Goal: Task Accomplishment & Management: Use online tool/utility

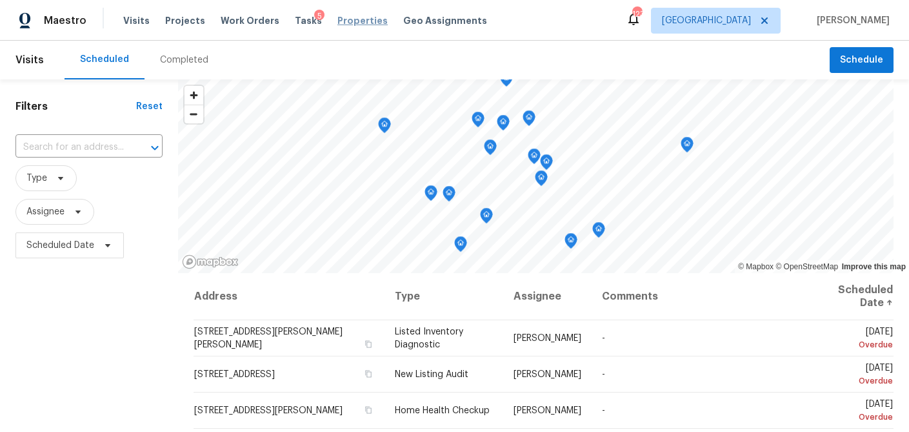
click at [338, 17] on span "Properties" at bounding box center [363, 20] width 50 height 13
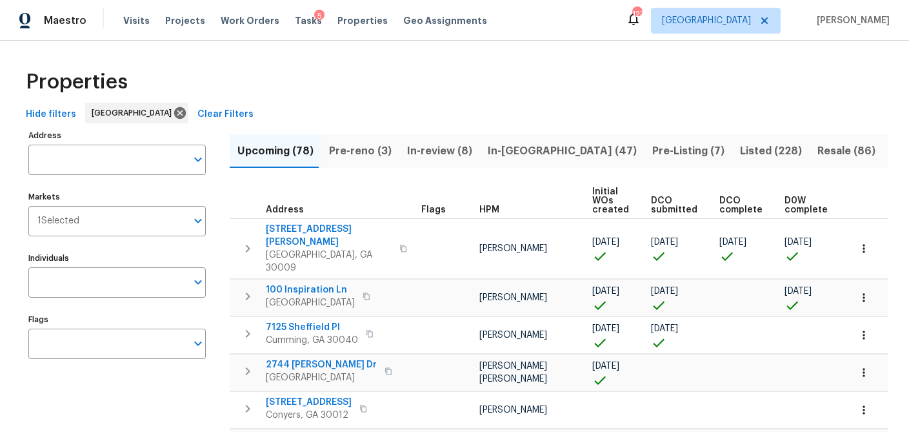
scroll to position [1, 0]
click at [338, 18] on span "Properties" at bounding box center [363, 20] width 50 height 13
click at [295, 19] on span "Tasks" at bounding box center [308, 20] width 27 height 9
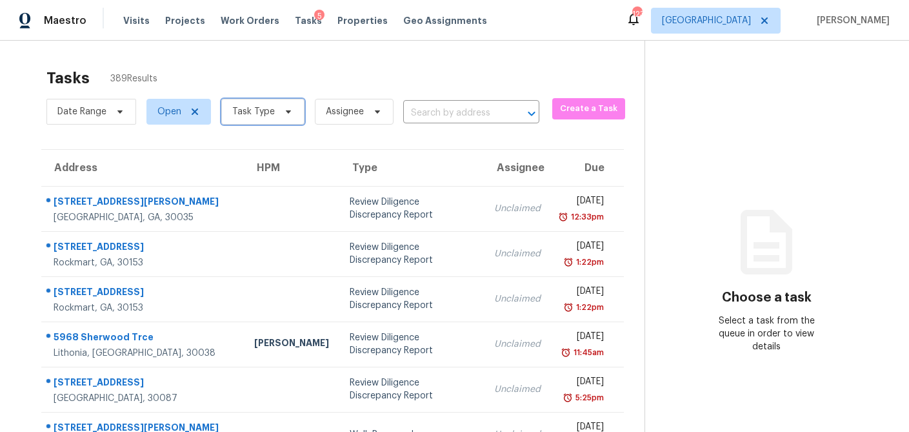
click at [288, 115] on icon at bounding box center [288, 111] width 10 height 10
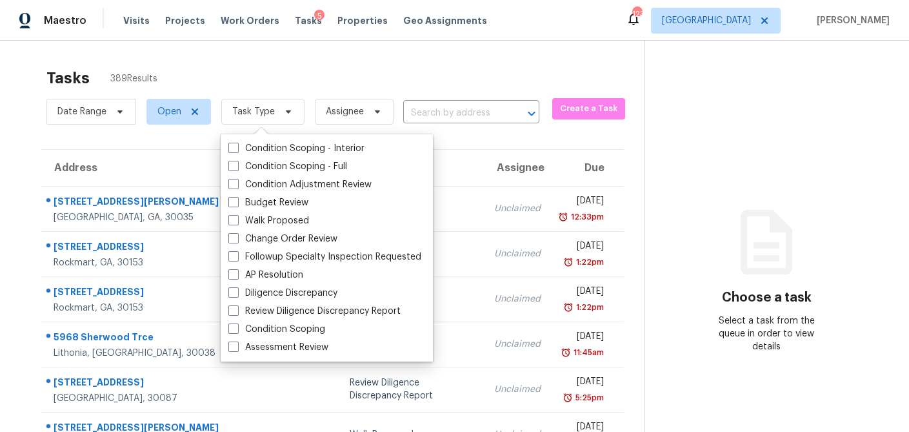
click at [252, 74] on div "Tasks 389 Results" at bounding box center [345, 78] width 598 height 34
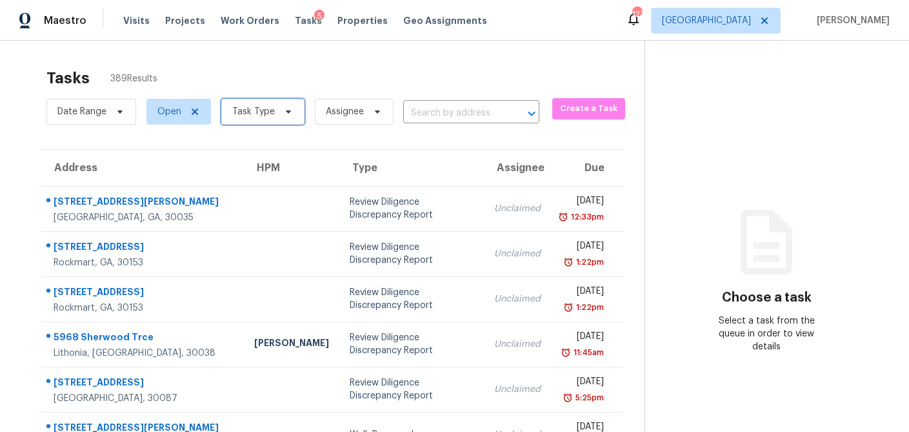
click at [283, 108] on icon at bounding box center [288, 111] width 10 height 10
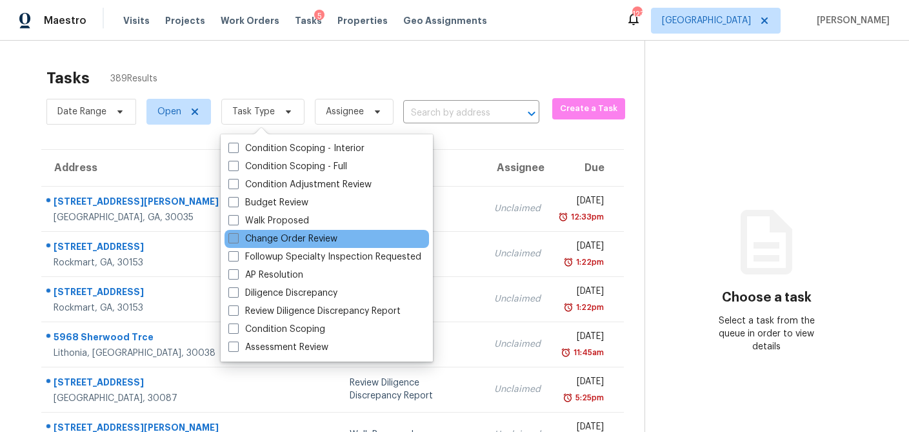
click at [234, 244] on label "Change Order Review" at bounding box center [282, 238] width 109 height 13
click at [234, 241] on input "Change Order Review" at bounding box center [232, 236] width 8 height 8
checkbox input "true"
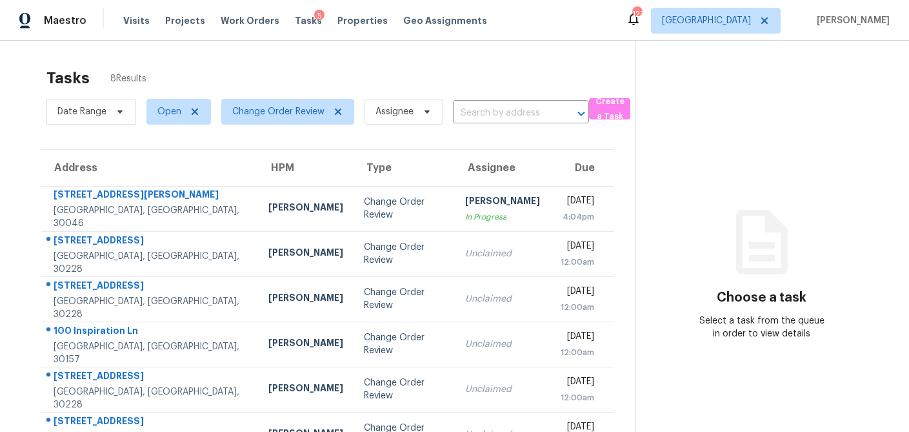
click at [486, 83] on div "Tasks 8 Results" at bounding box center [340, 78] width 589 height 34
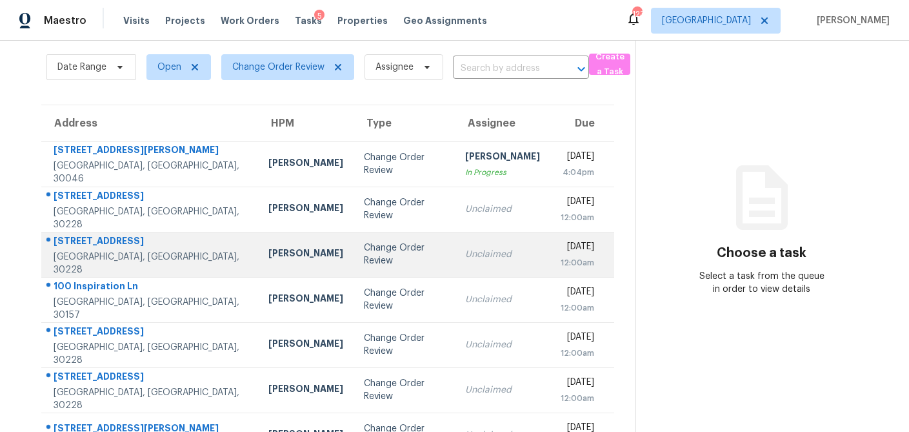
scroll to position [55, 0]
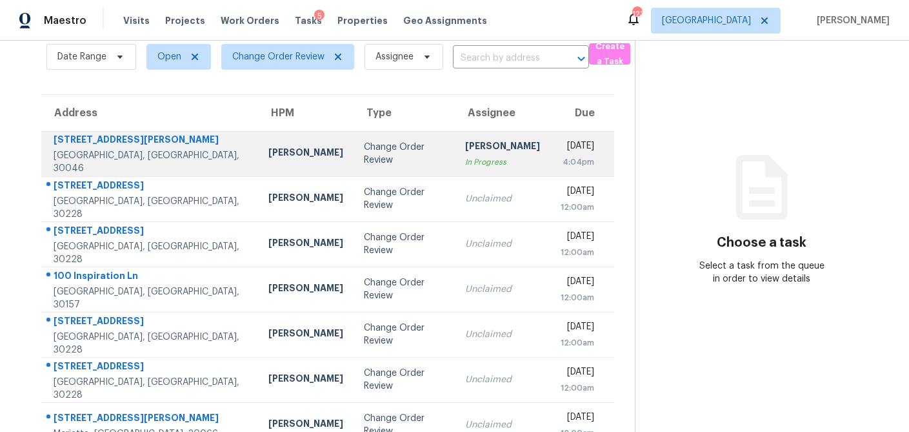
click at [465, 163] on div "In Progress" at bounding box center [502, 162] width 75 height 13
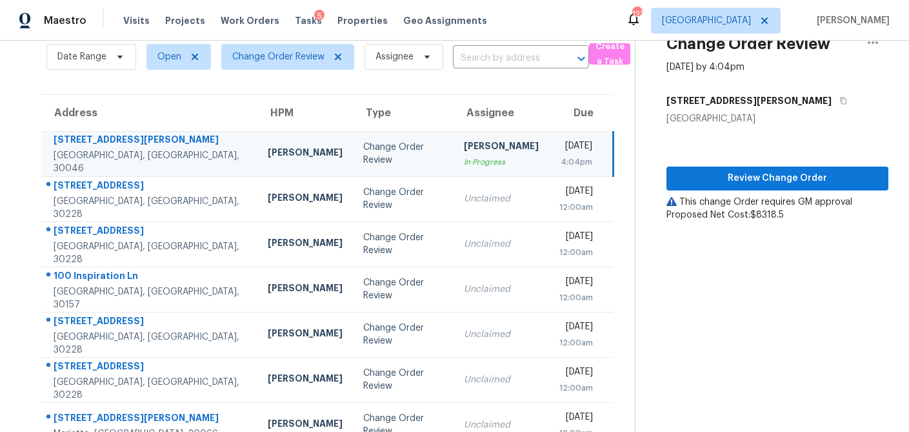
scroll to position [0, 0]
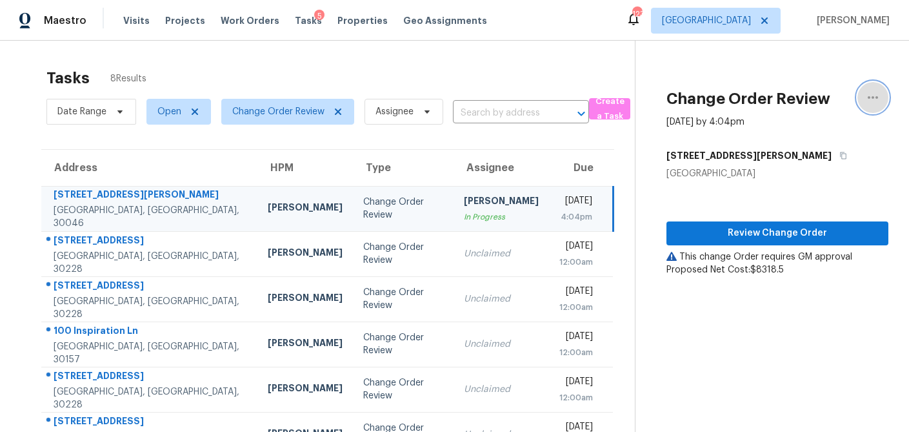
click at [877, 96] on icon "button" at bounding box center [873, 97] width 10 height 3
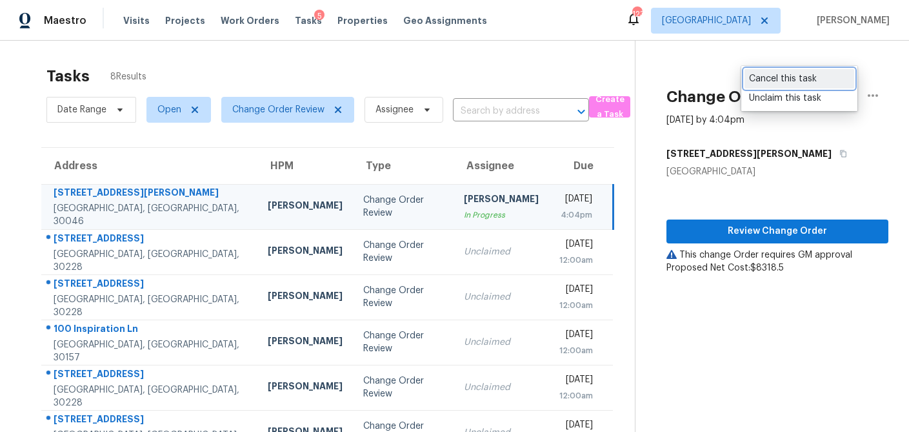
click at [789, 85] on link "Cancel this task" at bounding box center [800, 78] width 110 height 19
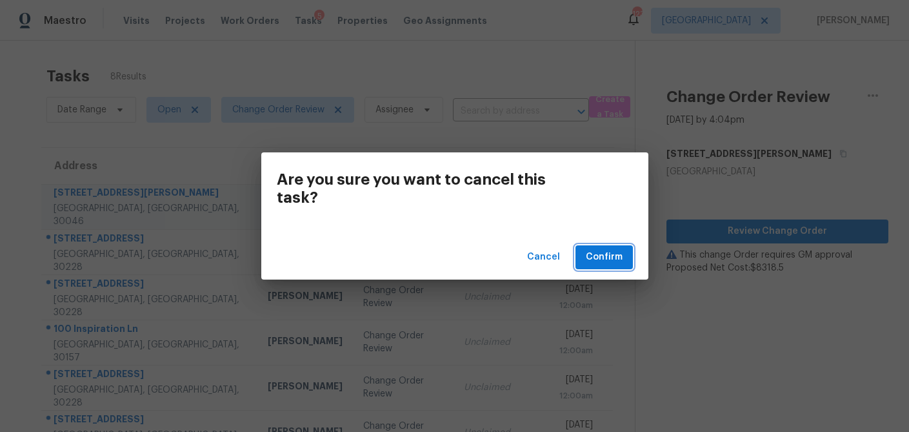
click at [589, 258] on span "Confirm" at bounding box center [604, 257] width 37 height 16
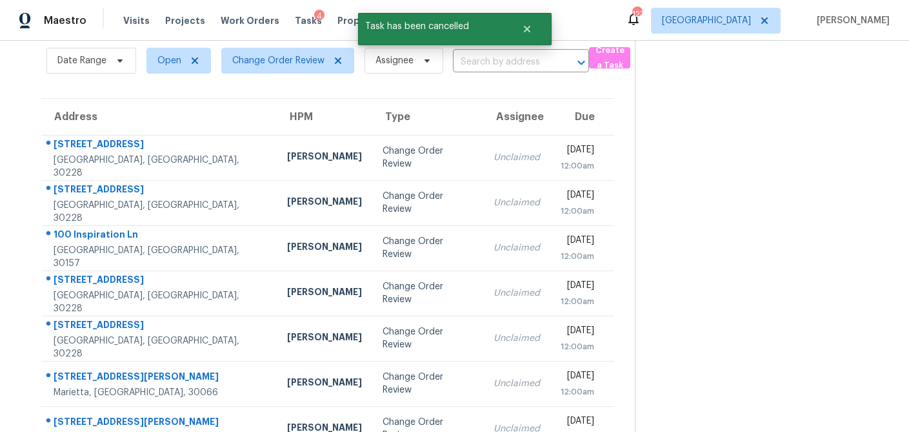
scroll to position [81, 0]
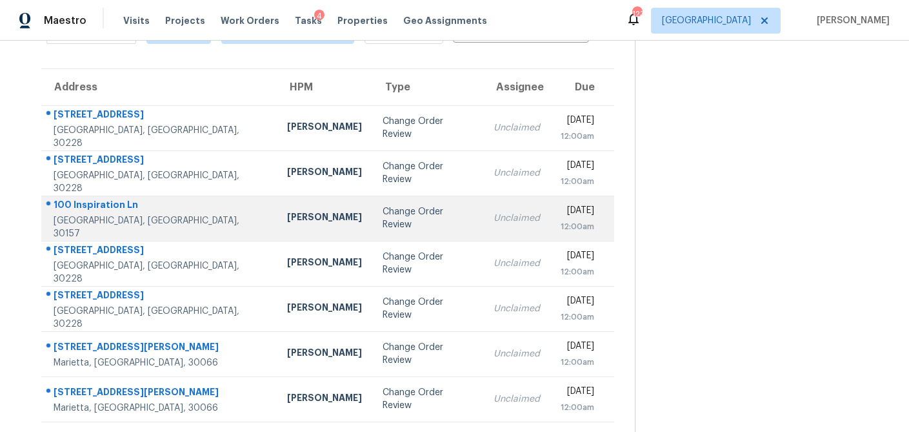
click at [372, 223] on td "Change Order Review" at bounding box center [427, 218] width 111 height 45
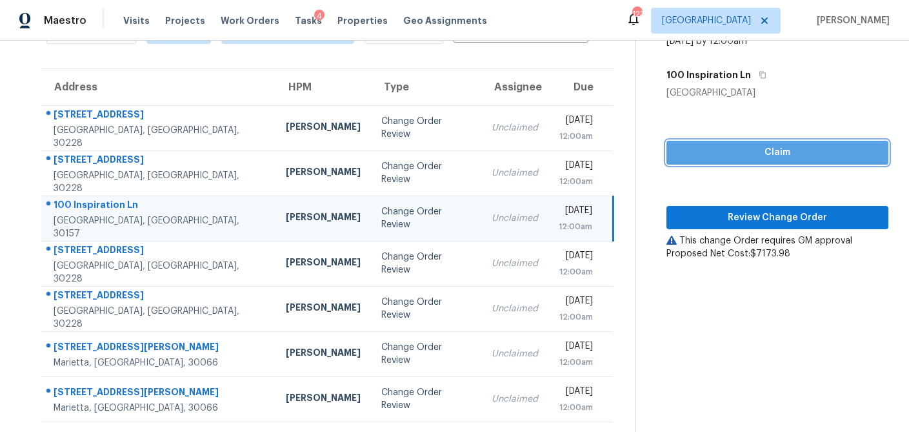
click at [818, 151] on span "Claim" at bounding box center [777, 153] width 201 height 16
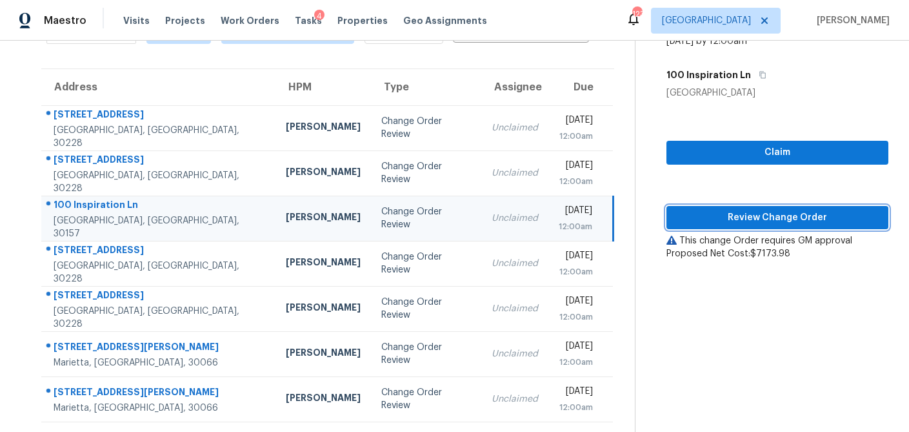
click at [782, 210] on span "Review Change Order" at bounding box center [777, 218] width 201 height 16
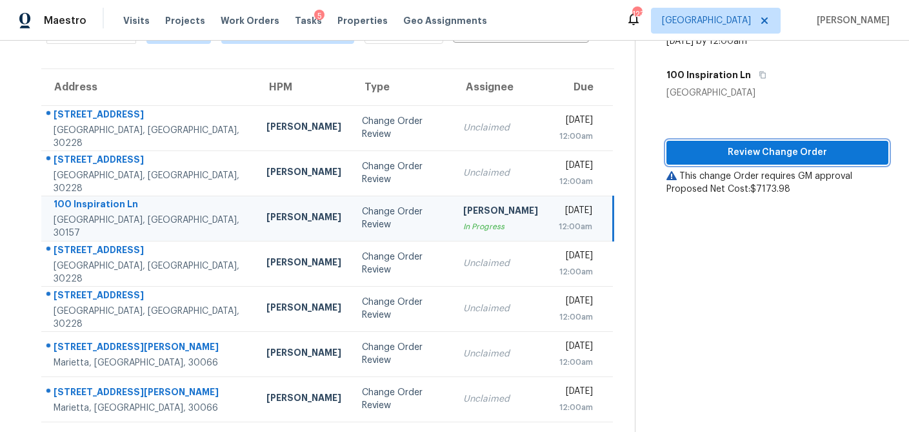
click at [784, 154] on span "Review Change Order" at bounding box center [777, 153] width 201 height 16
click at [338, 21] on span "Properties" at bounding box center [363, 20] width 50 height 13
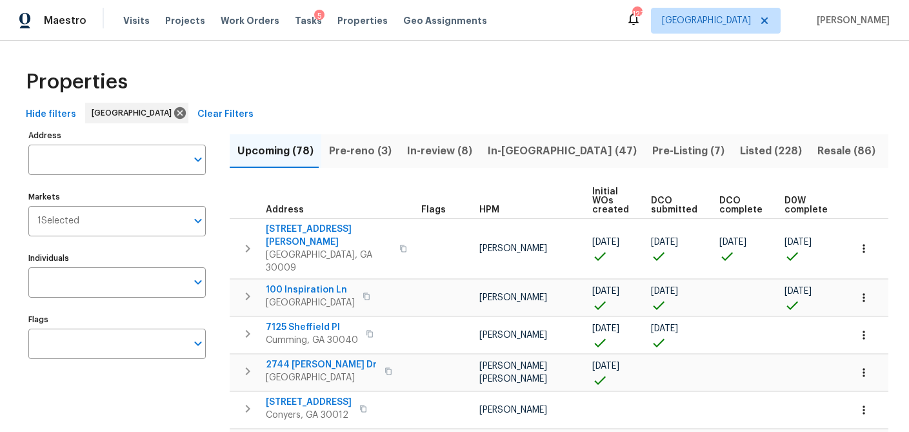
click at [56, 156] on input "Address" at bounding box center [107, 160] width 158 height 30
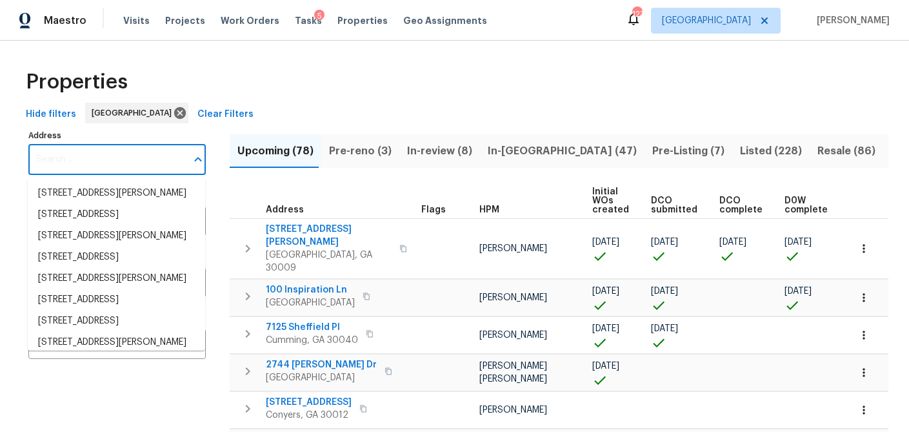
paste input "386 Hill Crest Ci"
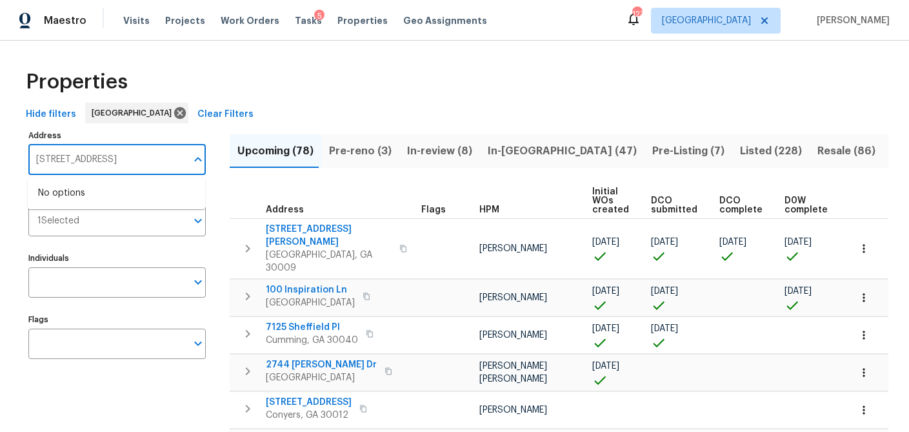
type input "386 Hill Crest CiR"
click at [89, 194] on li "386 Hill Crest Cir Hiram GA 30141" at bounding box center [116, 193] width 177 height 21
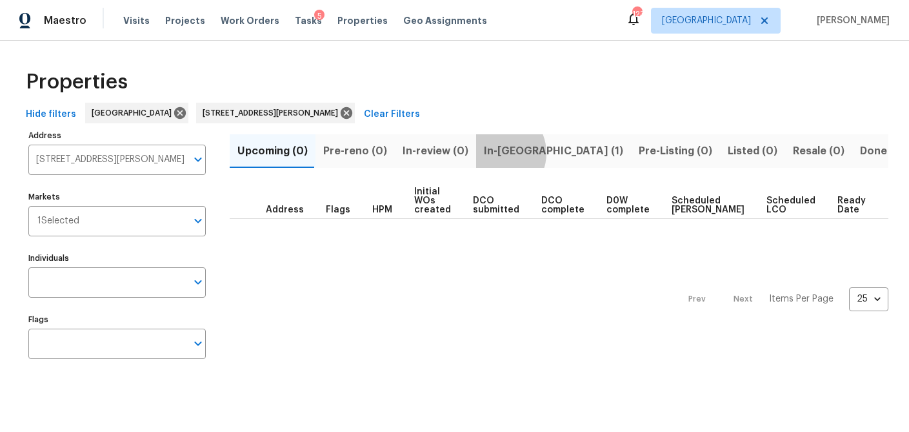
click at [489, 152] on span "In-reno (1)" at bounding box center [553, 151] width 139 height 18
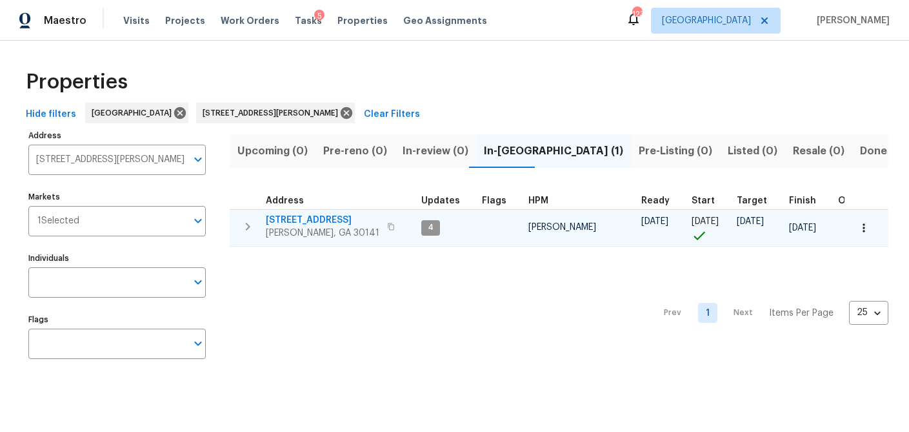
click at [292, 218] on span "386 Hill Crest Cir" at bounding box center [323, 220] width 114 height 13
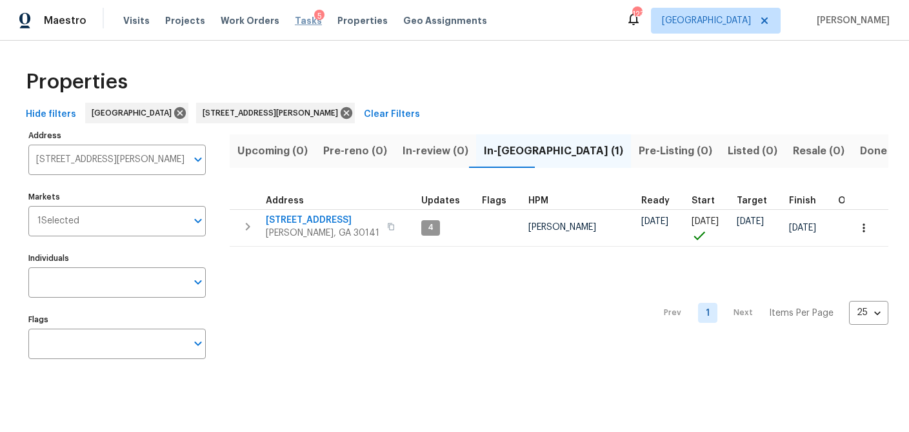
click at [298, 18] on span "Tasks" at bounding box center [308, 20] width 27 height 9
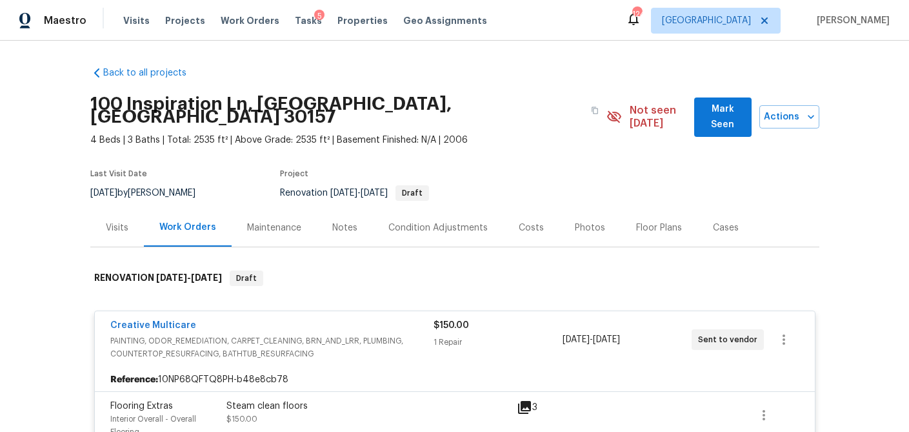
click at [120, 221] on div "Visits" at bounding box center [117, 227] width 23 height 13
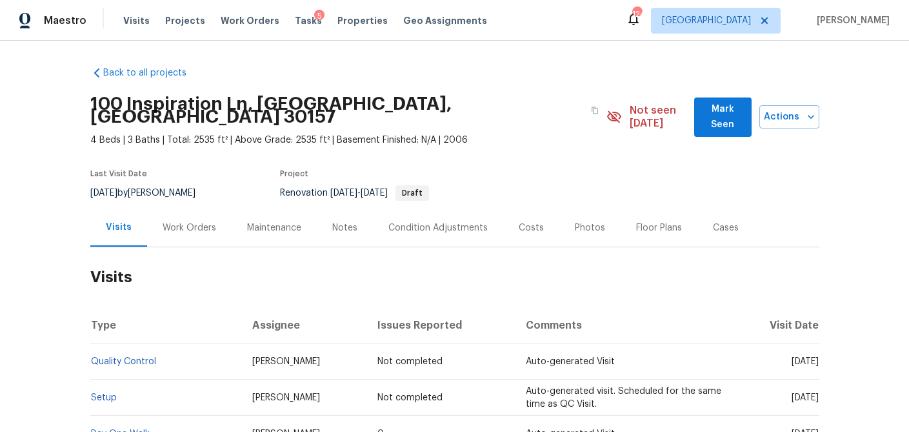
click at [523, 221] on div "Costs" at bounding box center [531, 227] width 25 height 13
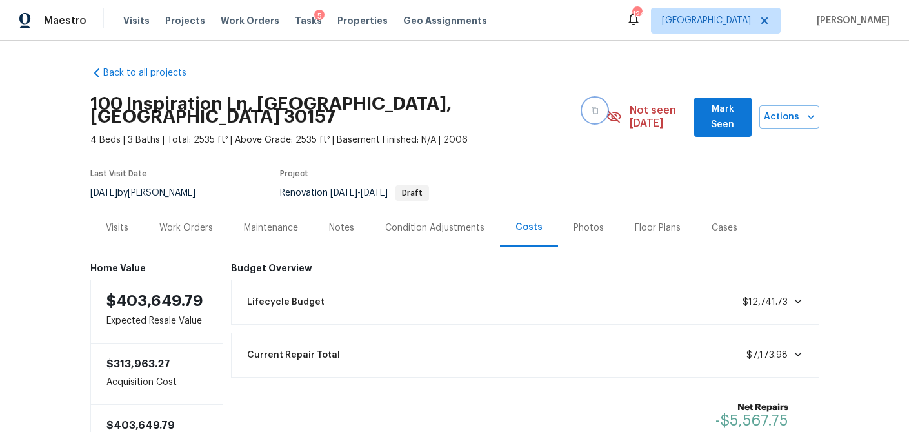
click at [591, 106] on icon "button" at bounding box center [595, 110] width 8 height 8
click at [189, 221] on div "Work Orders" at bounding box center [186, 227] width 54 height 13
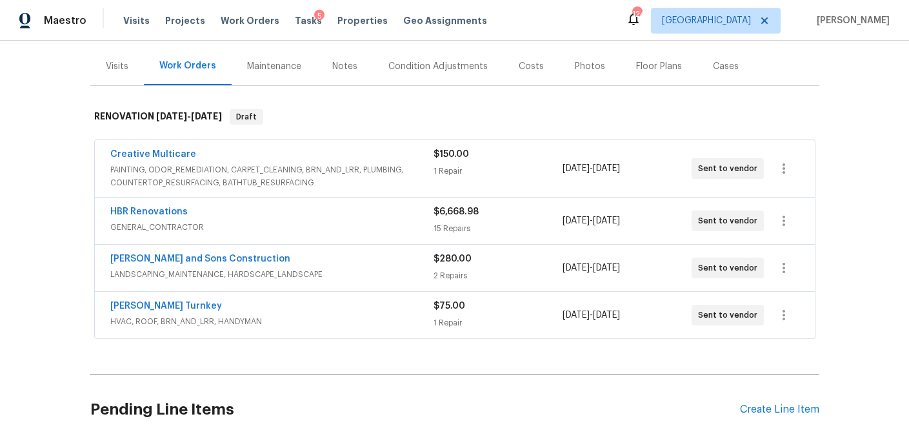
scroll to position [214, 0]
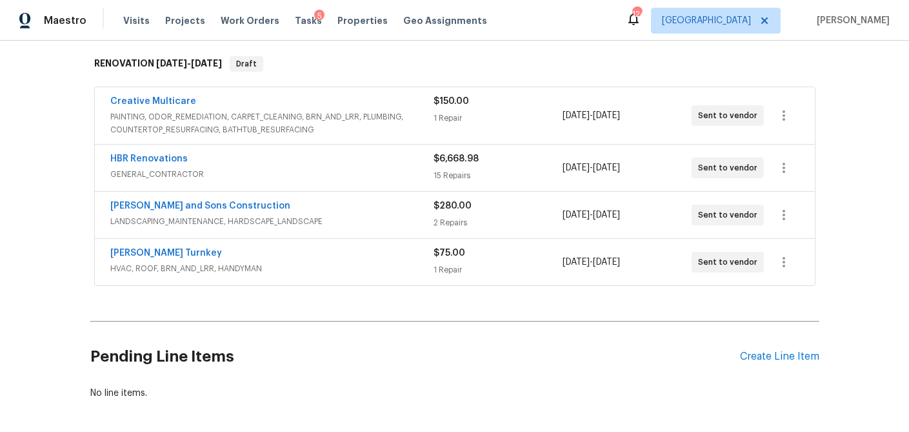
click at [312, 123] on span "PAINTING, ODOR_REMEDIATION, CARPET_CLEANING, BRN_AND_LRR, PLUMBING, COUNTERTOP_…" at bounding box center [271, 123] width 323 height 26
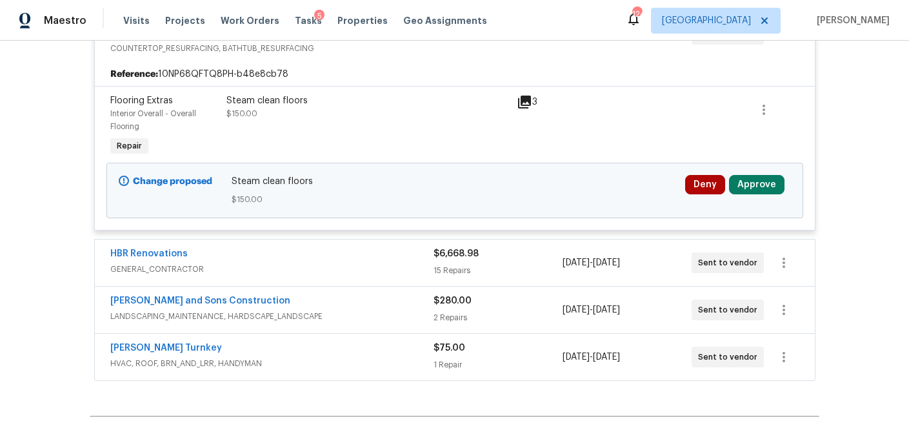
scroll to position [306, 0]
click at [771, 174] on button "Approve" at bounding box center [757, 183] width 56 height 19
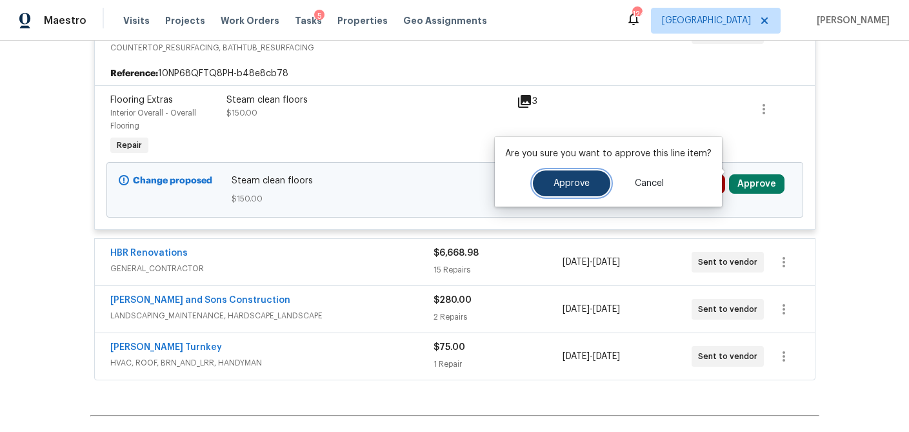
click at [555, 174] on button "Approve" at bounding box center [571, 183] width 77 height 26
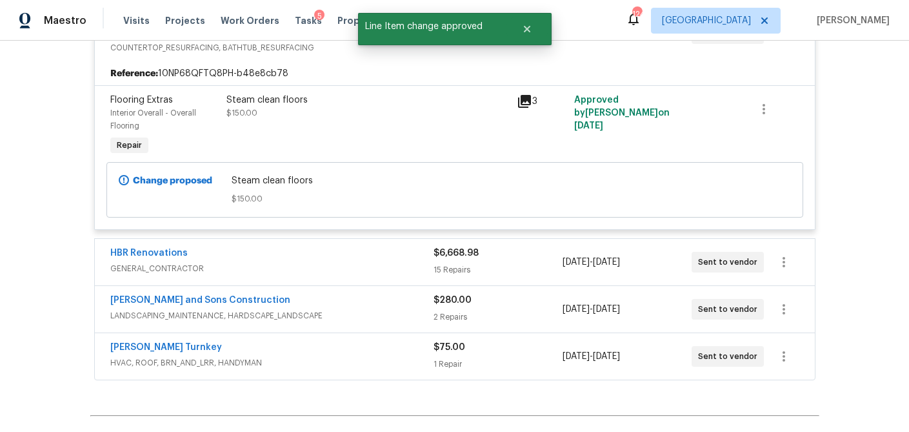
click at [314, 247] on div "HBR Renovations" at bounding box center [271, 254] width 323 height 15
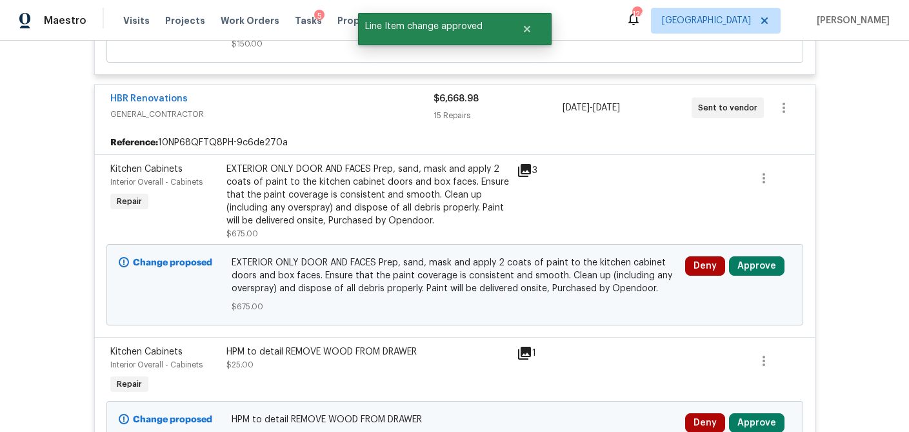
scroll to position [463, 0]
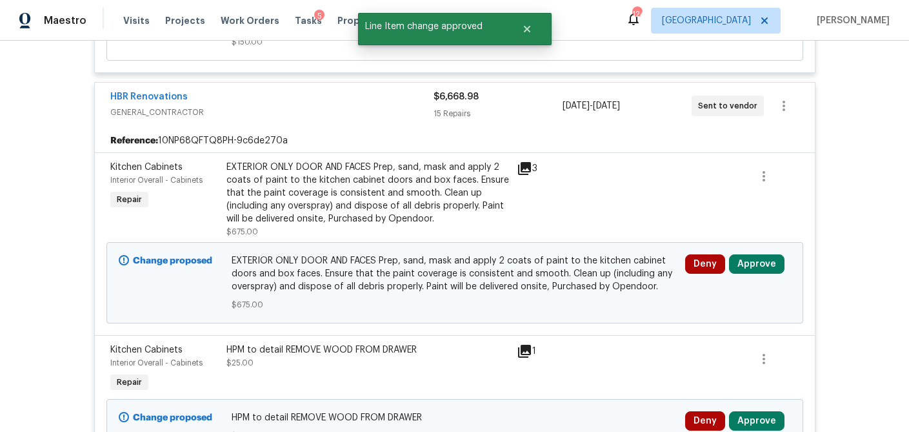
click at [522, 162] on icon at bounding box center [524, 168] width 13 height 13
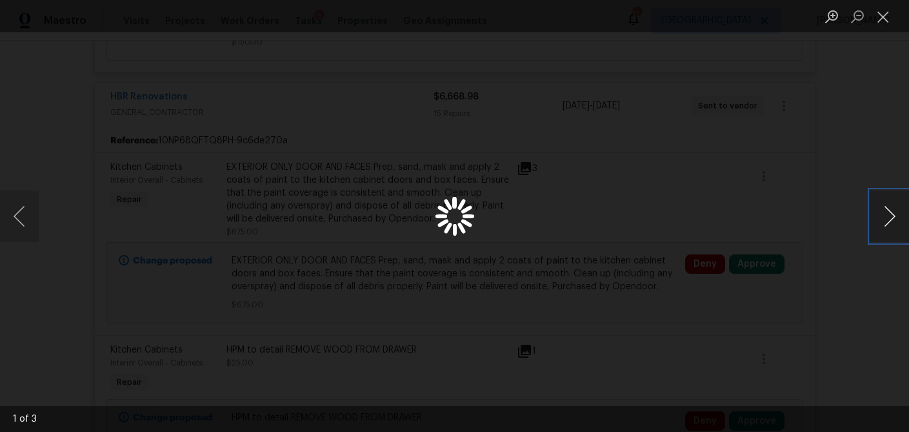
click at [880, 214] on button "Next image" at bounding box center [890, 216] width 39 height 52
click at [882, 17] on button "Close lightbox" at bounding box center [884, 16] width 26 height 23
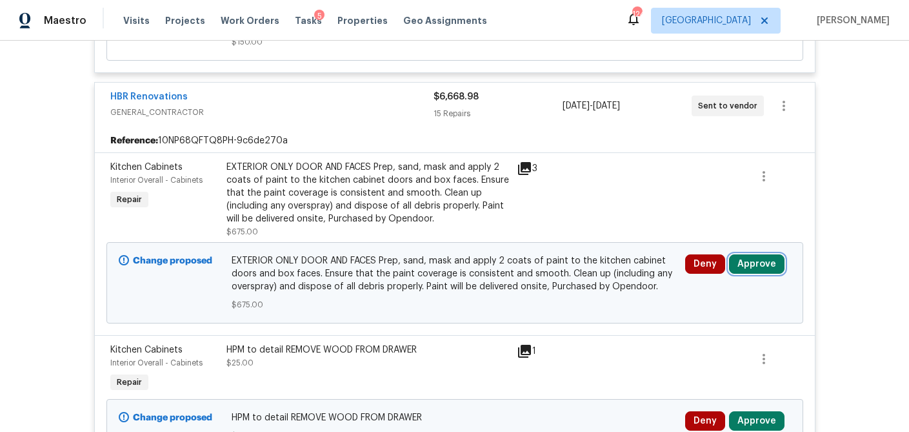
click at [751, 254] on button "Approve" at bounding box center [757, 263] width 56 height 19
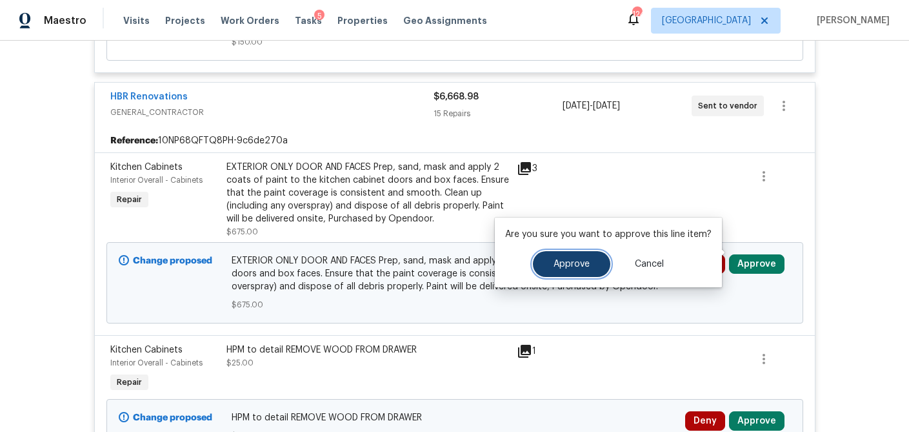
click at [556, 268] on span "Approve" at bounding box center [572, 264] width 36 height 10
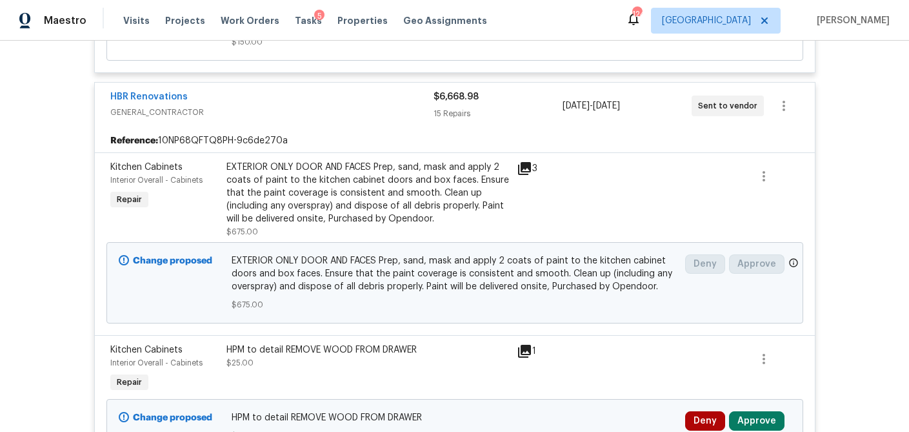
scroll to position [476, 0]
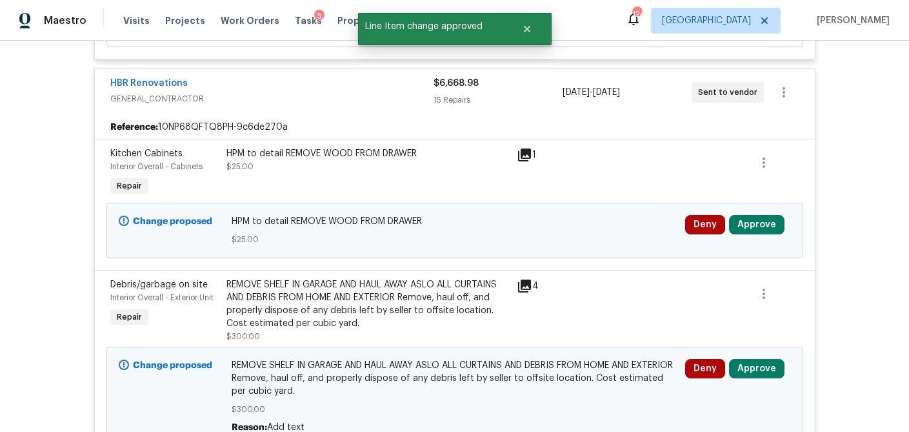
click at [522, 148] on icon at bounding box center [524, 154] width 13 height 13
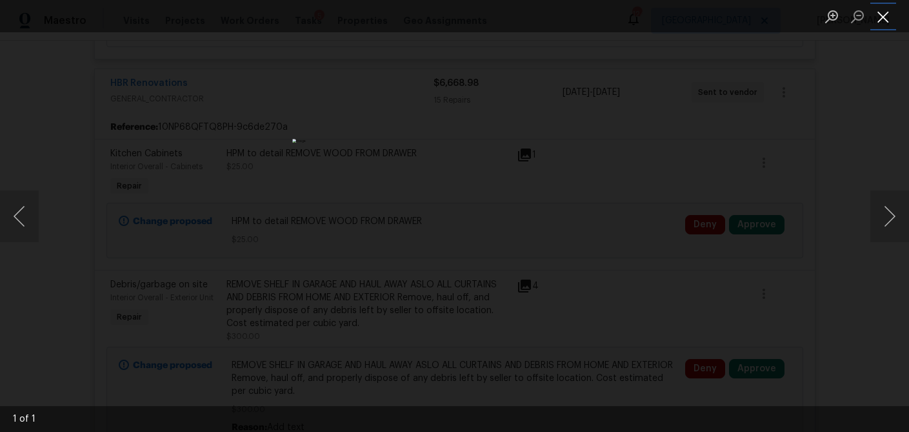
click at [887, 15] on button "Close lightbox" at bounding box center [884, 16] width 26 height 23
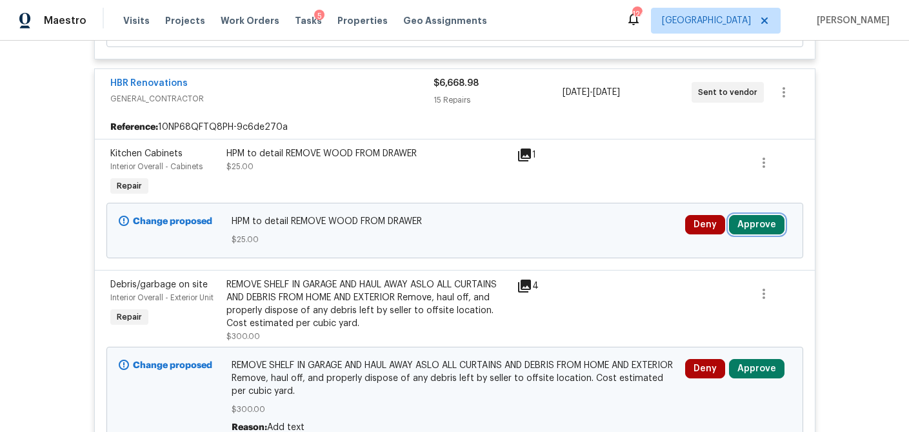
click at [772, 215] on button "Approve" at bounding box center [757, 224] width 56 height 19
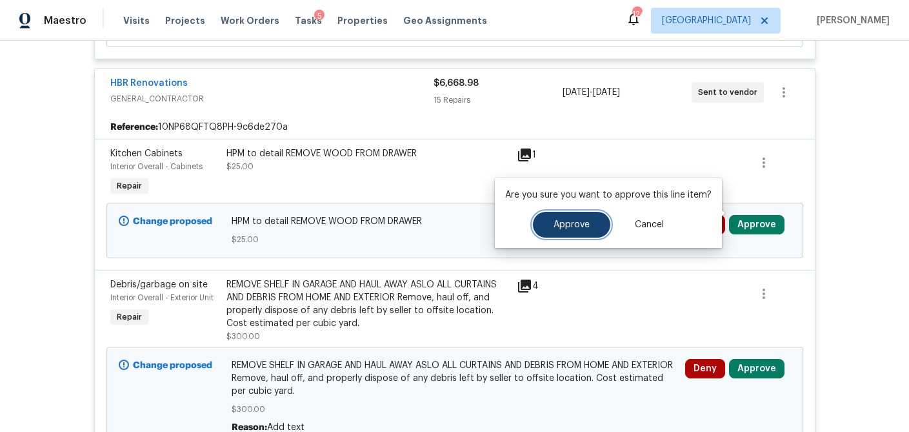
click at [571, 225] on span "Approve" at bounding box center [572, 225] width 36 height 10
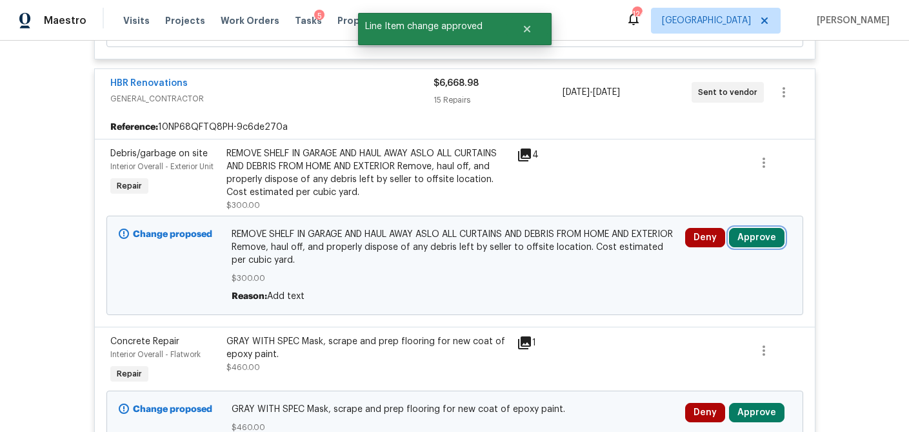
click at [760, 228] on button "Approve" at bounding box center [757, 237] width 56 height 19
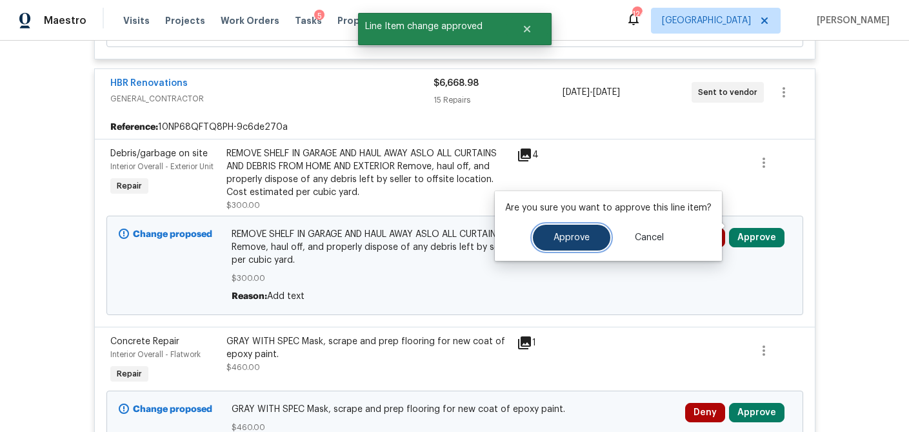
click at [555, 241] on span "Approve" at bounding box center [572, 238] width 36 height 10
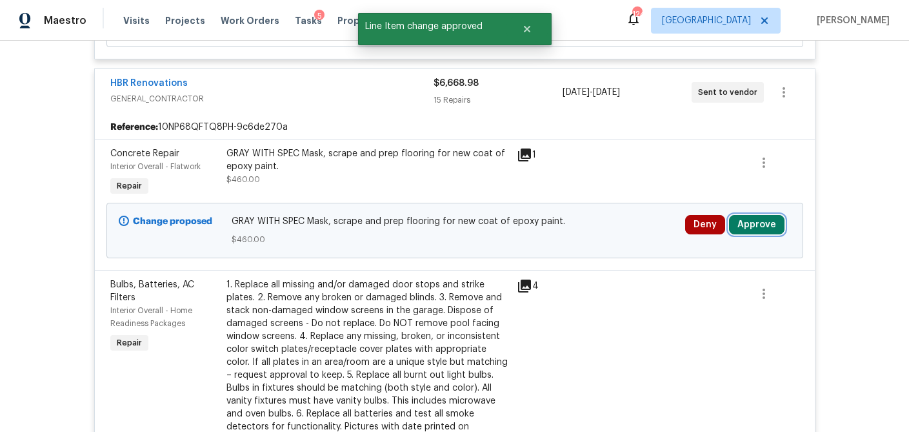
click at [767, 215] on button "Approve" at bounding box center [757, 224] width 56 height 19
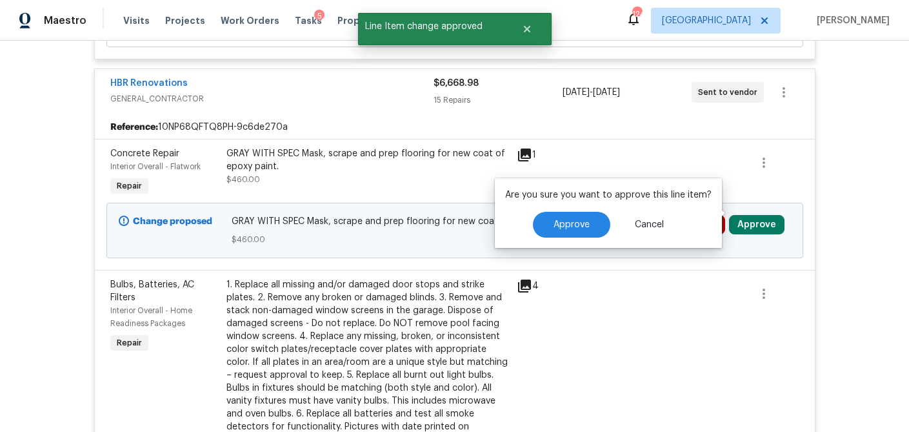
click at [527, 148] on icon at bounding box center [524, 154] width 13 height 13
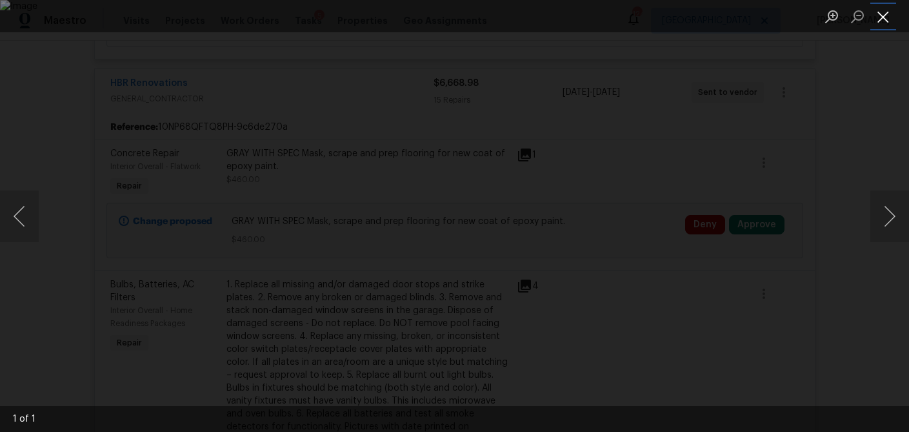
click at [881, 18] on button "Close lightbox" at bounding box center [884, 16] width 26 height 23
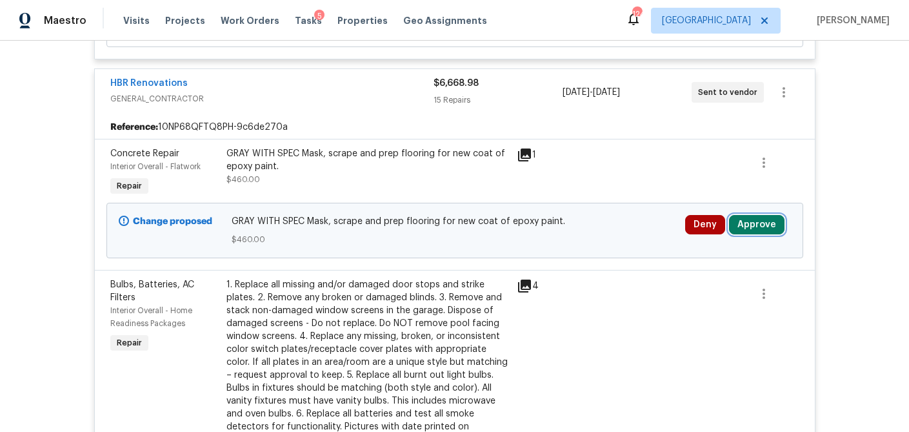
drag, startPoint x: 768, startPoint y: 208, endPoint x: 732, endPoint y: 212, distance: 36.3
click at [767, 215] on button "Approve" at bounding box center [757, 224] width 56 height 19
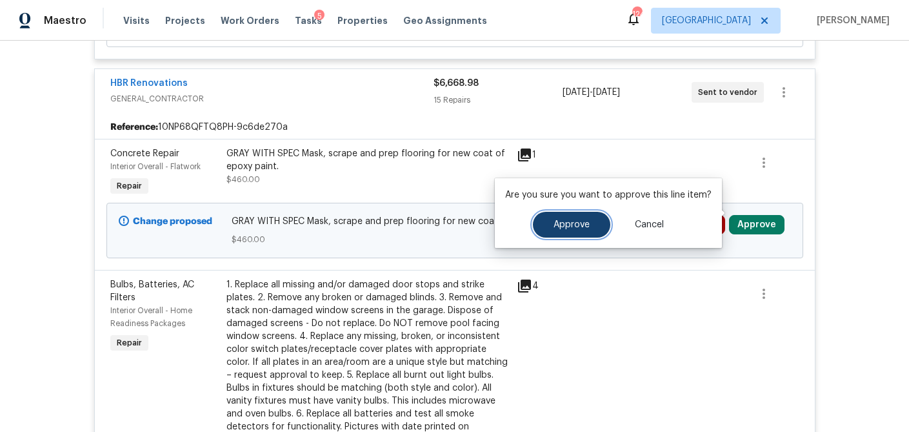
click at [563, 229] on button "Approve" at bounding box center [571, 225] width 77 height 26
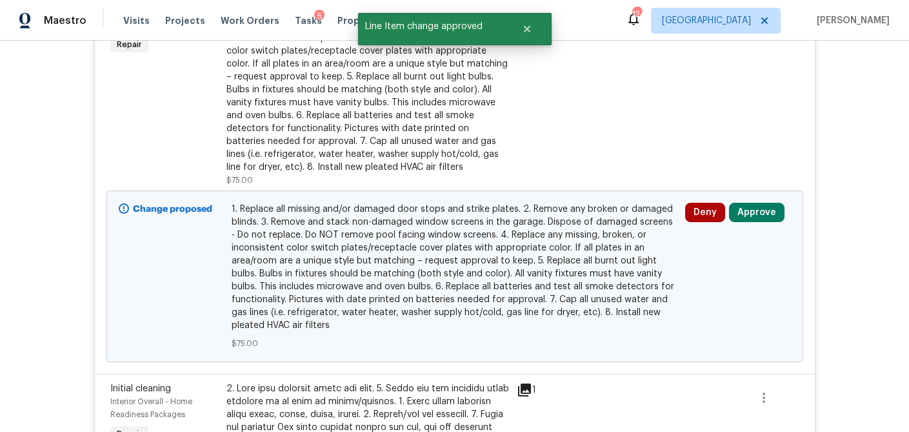
scroll to position [645, 0]
click at [758, 201] on button "Approve" at bounding box center [757, 210] width 56 height 19
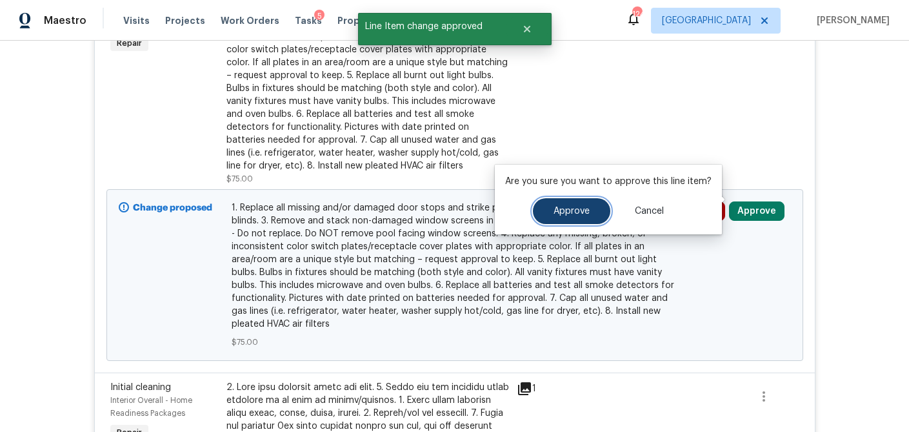
click at [573, 208] on span "Approve" at bounding box center [572, 212] width 36 height 10
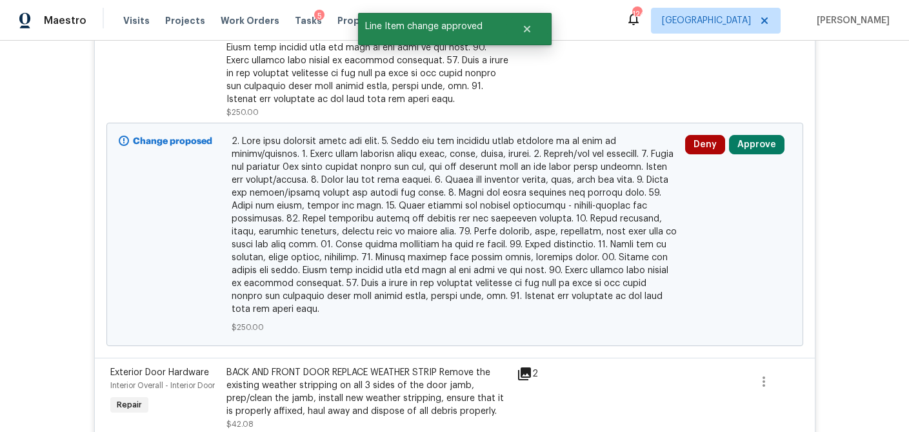
scroll to position [793, 0]
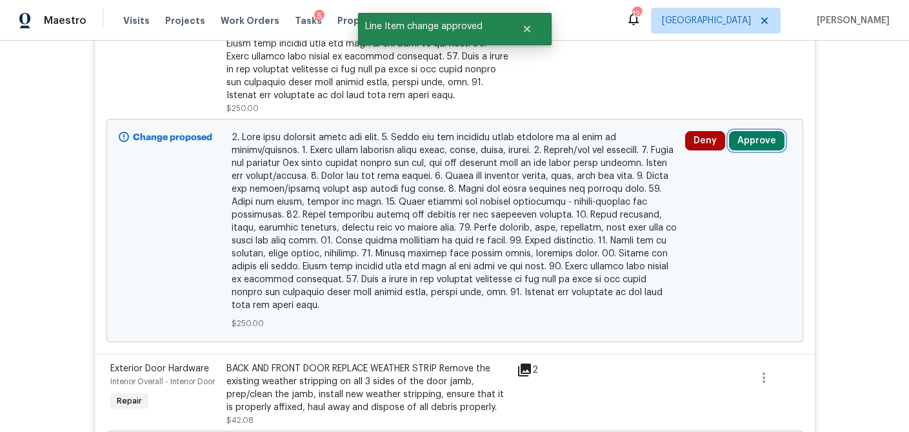
click at [761, 134] on button "Approve" at bounding box center [757, 140] width 56 height 19
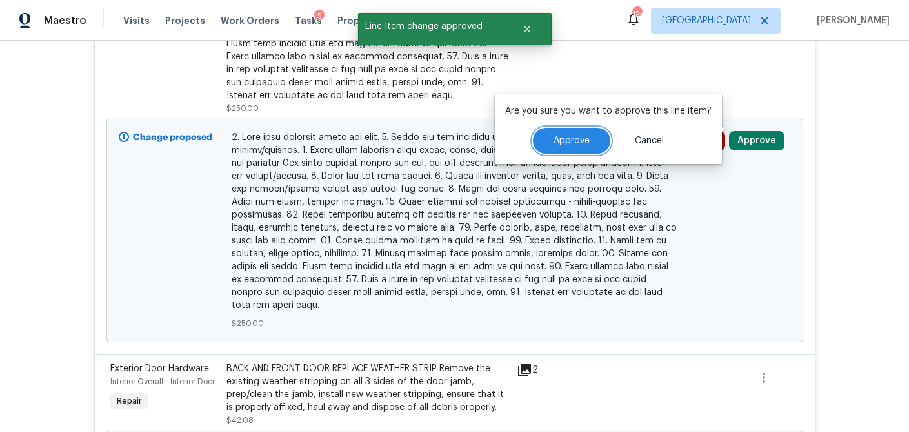
drag, startPoint x: 568, startPoint y: 141, endPoint x: 561, endPoint y: 143, distance: 7.4
click at [568, 141] on span "Approve" at bounding box center [572, 141] width 36 height 10
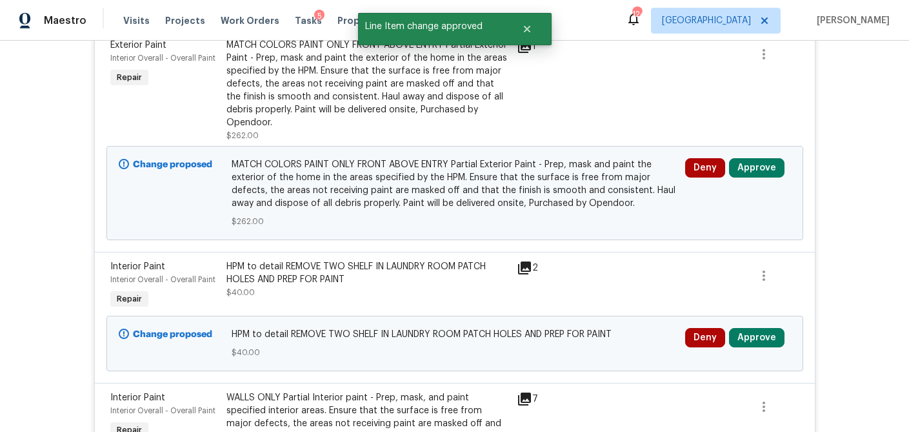
scroll to position [740, 0]
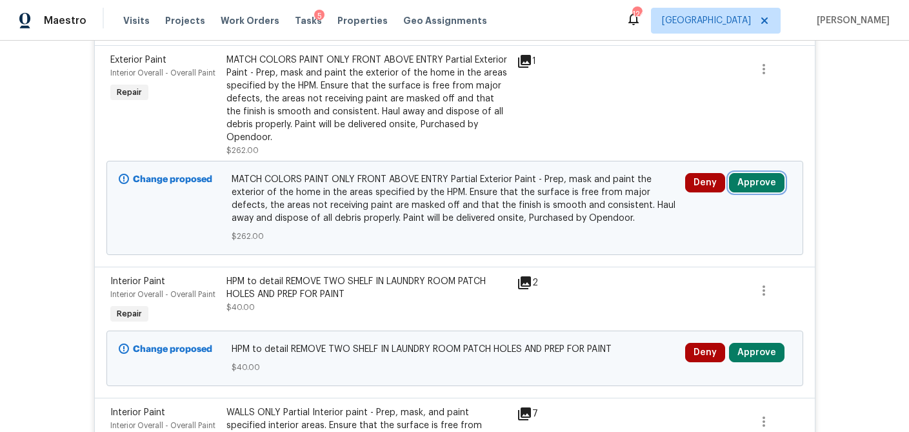
click at [756, 173] on button "Approve" at bounding box center [757, 182] width 56 height 19
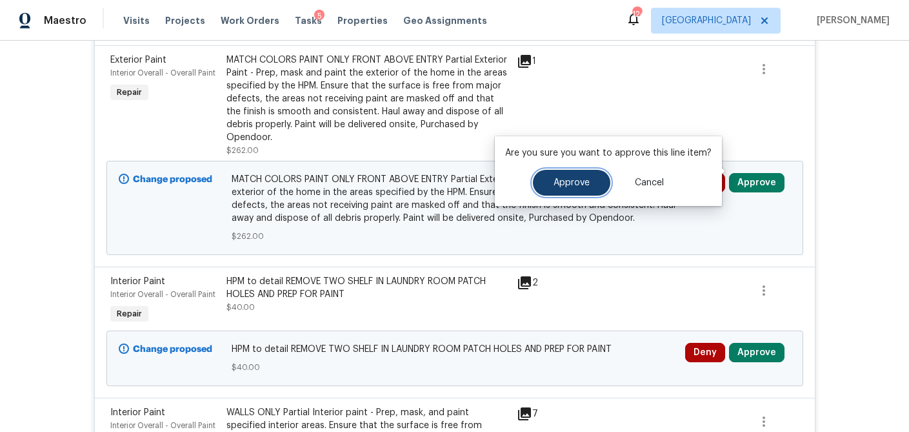
click at [562, 188] on button "Approve" at bounding box center [571, 183] width 77 height 26
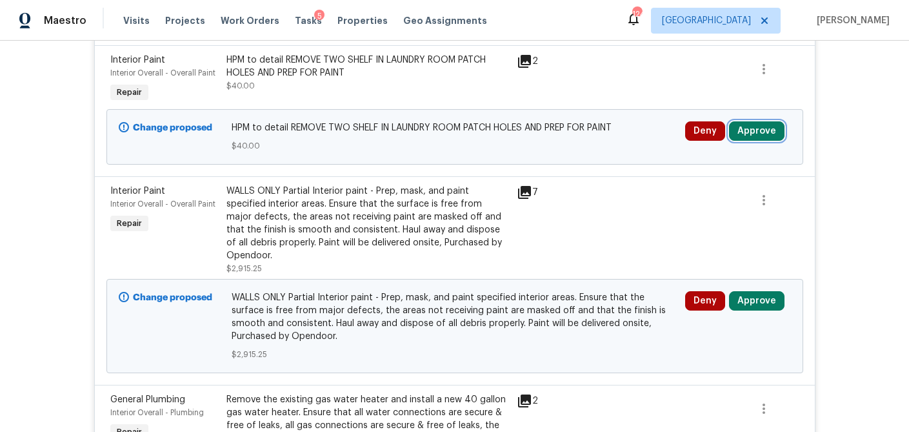
click at [754, 121] on button "Approve" at bounding box center [757, 130] width 56 height 19
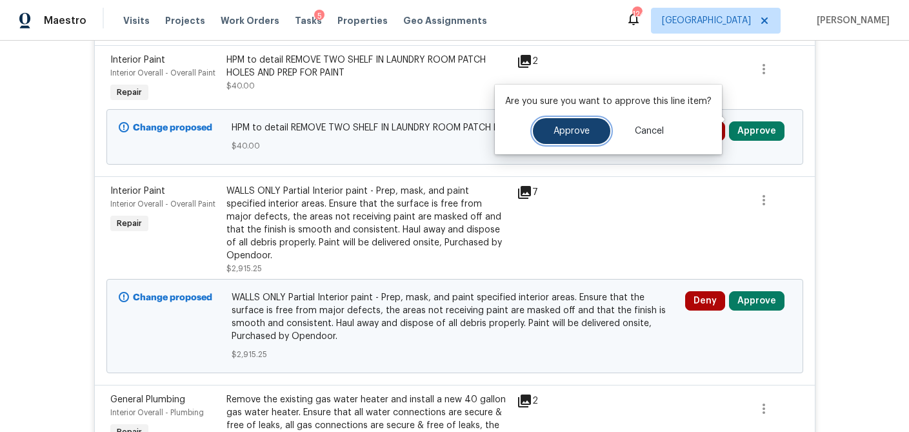
click at [578, 133] on span "Approve" at bounding box center [572, 131] width 36 height 10
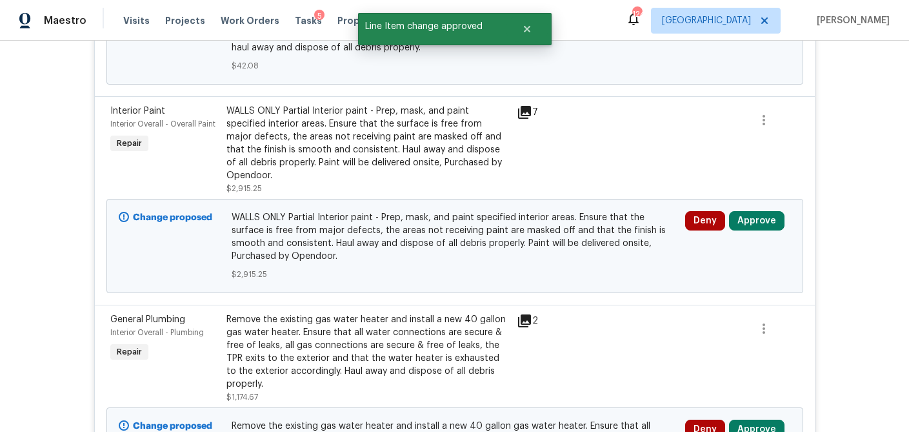
scroll to position [675, 0]
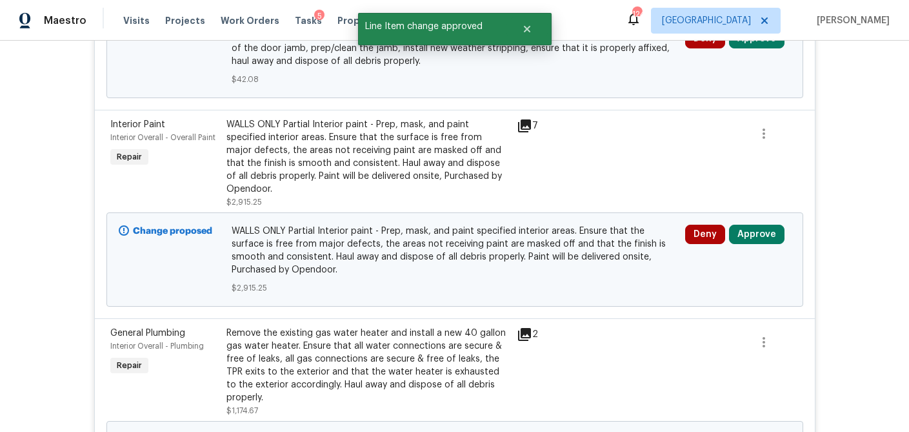
click at [525, 119] on icon at bounding box center [524, 125] width 13 height 13
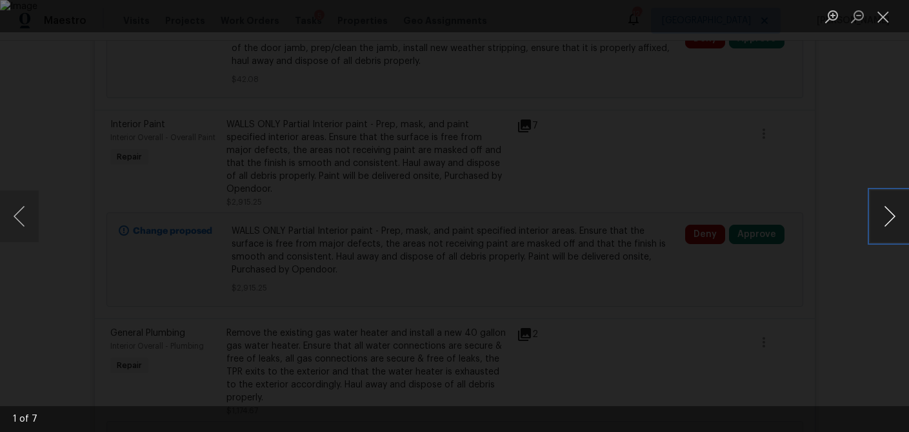
click at [881, 213] on button "Next image" at bounding box center [890, 216] width 39 height 52
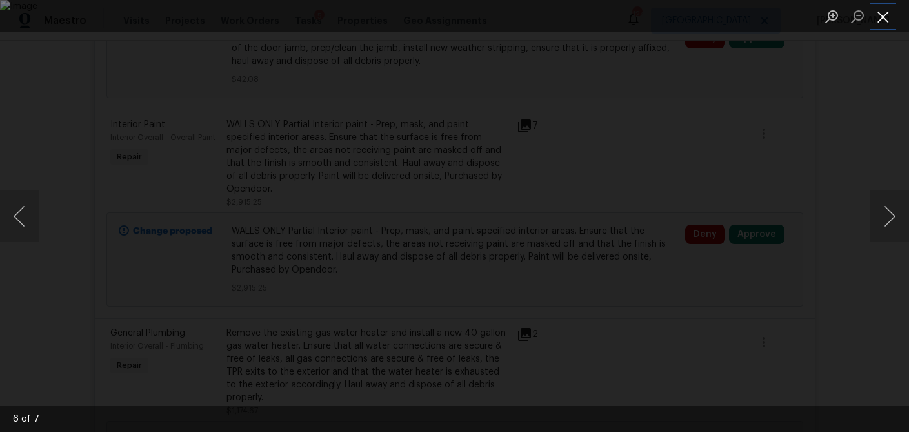
click at [890, 17] on button "Close lightbox" at bounding box center [884, 16] width 26 height 23
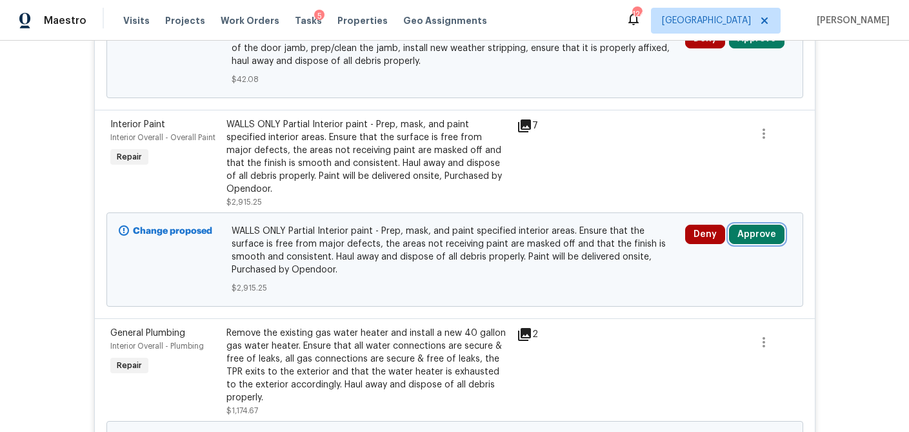
click at [747, 225] on button "Approve" at bounding box center [757, 234] width 56 height 19
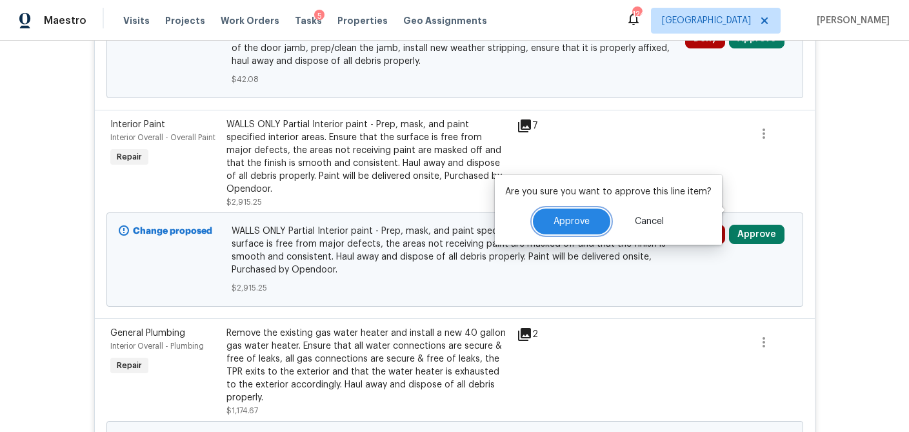
click at [561, 214] on button "Approve" at bounding box center [571, 221] width 77 height 26
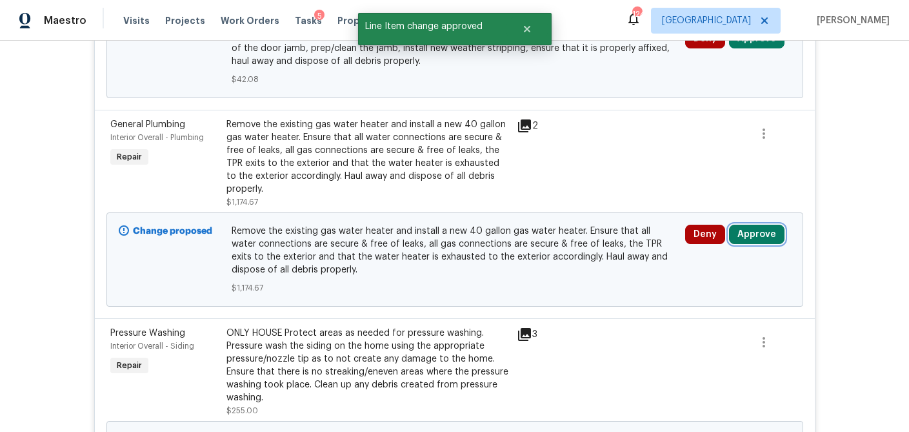
click at [773, 225] on button "Approve" at bounding box center [757, 234] width 56 height 19
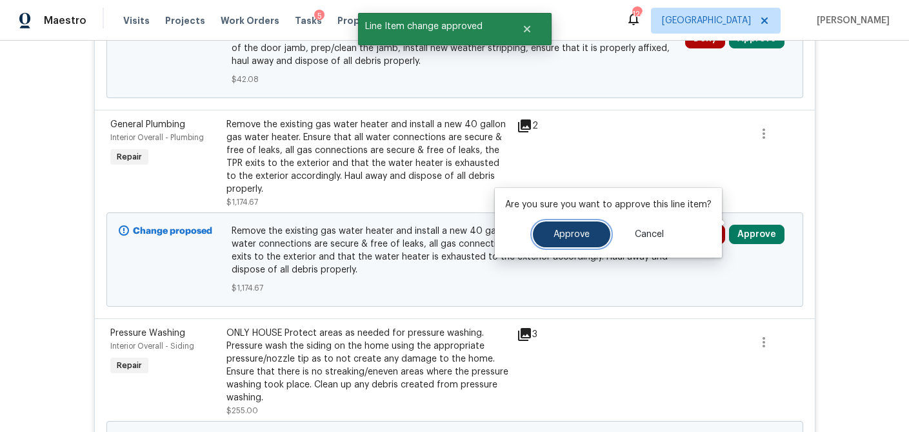
click at [576, 232] on span "Approve" at bounding box center [572, 235] width 36 height 10
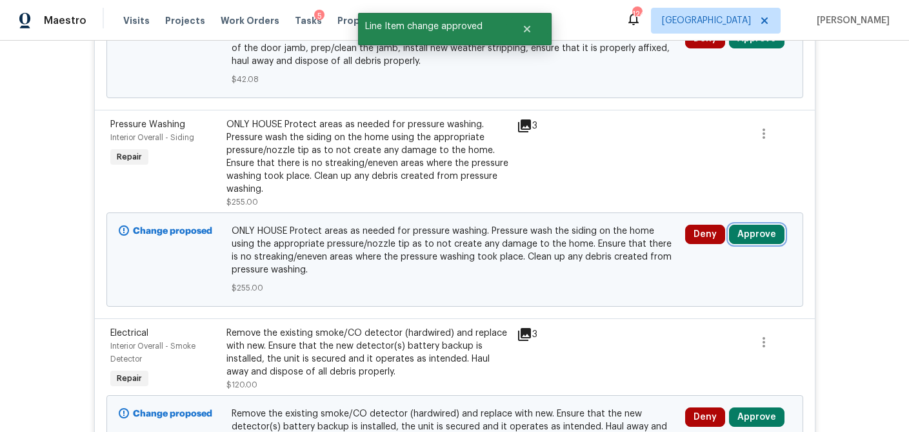
click at [752, 225] on button "Approve" at bounding box center [757, 234] width 56 height 19
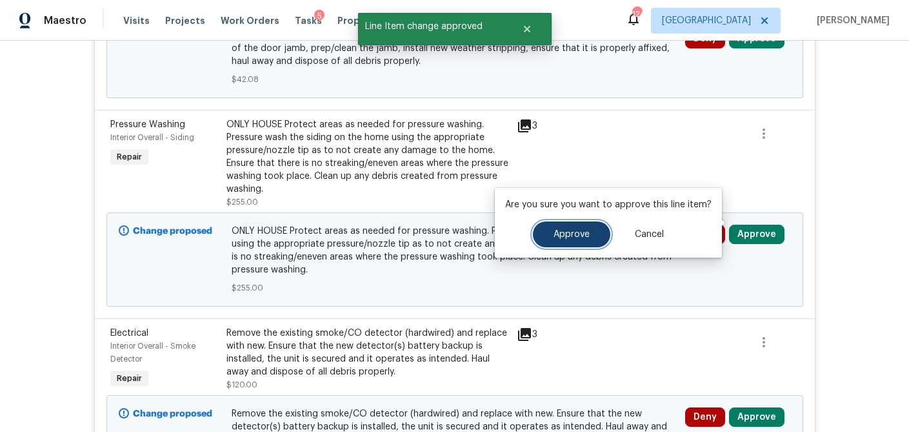
click at [554, 230] on span "Approve" at bounding box center [572, 235] width 36 height 10
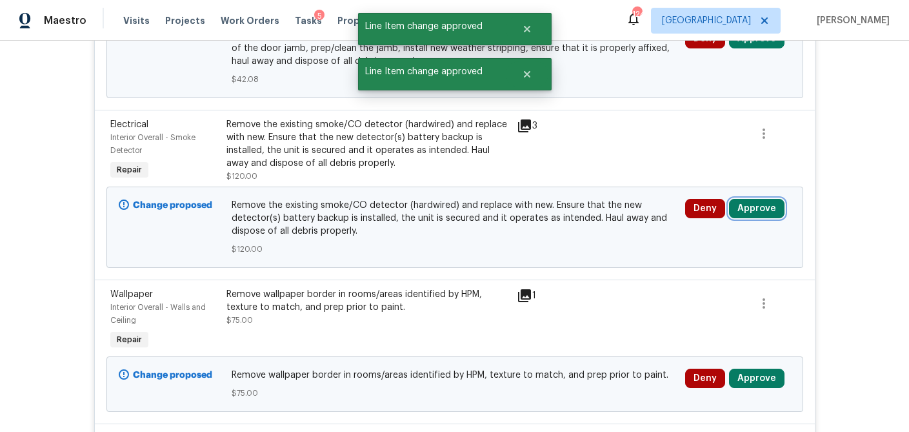
click at [751, 199] on button "Approve" at bounding box center [757, 208] width 56 height 19
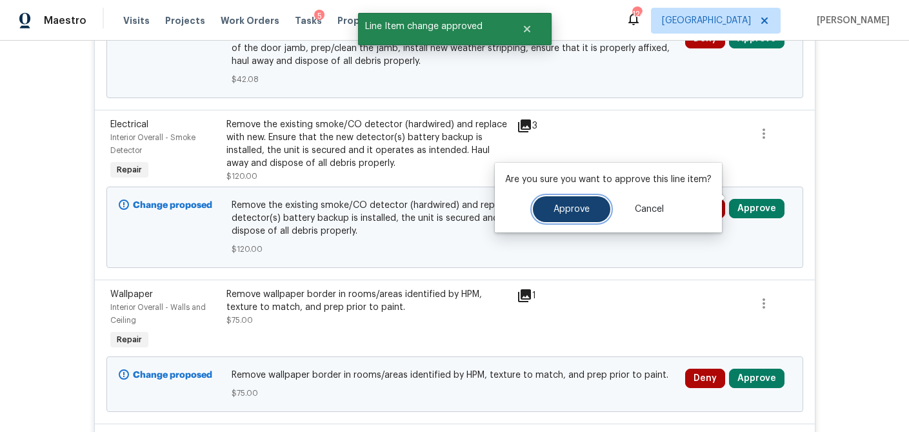
click at [569, 210] on span "Approve" at bounding box center [572, 210] width 36 height 10
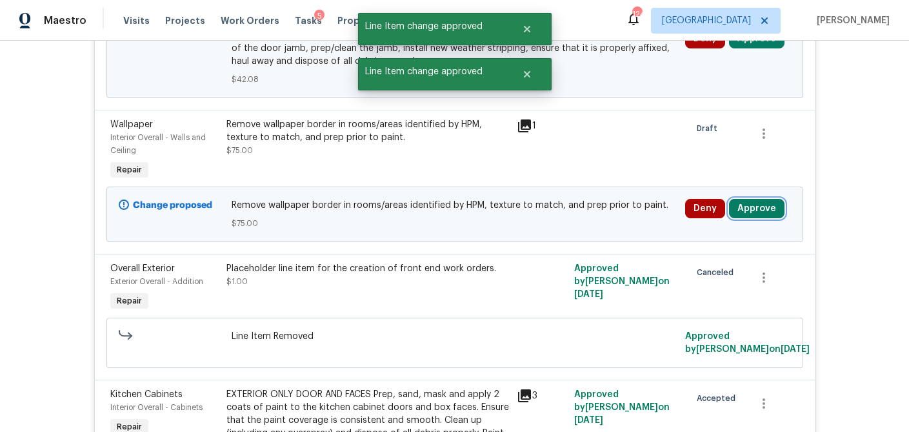
click at [749, 199] on button "Approve" at bounding box center [757, 208] width 56 height 19
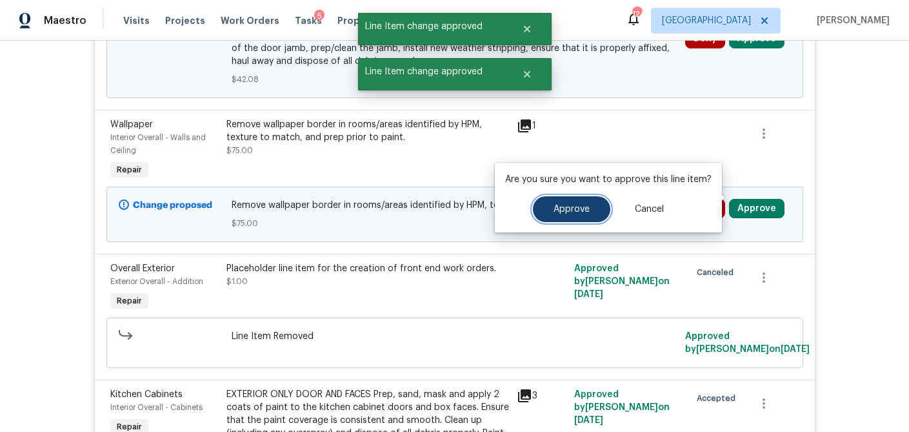
click at [569, 205] on span "Approve" at bounding box center [572, 210] width 36 height 10
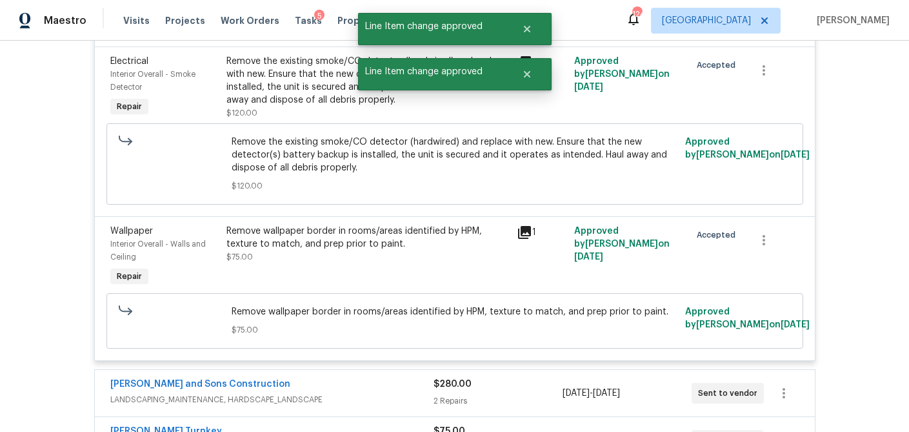
scroll to position [3653, 0]
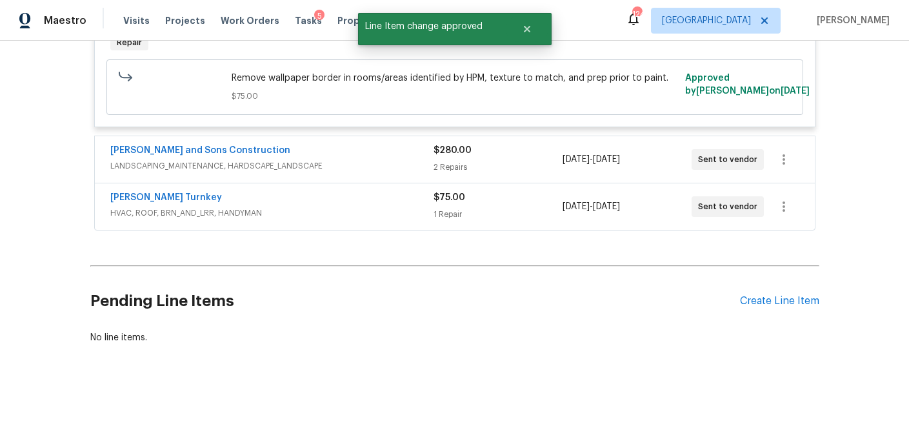
click at [494, 159] on div "$280.00 2 Repairs" at bounding box center [498, 159] width 129 height 31
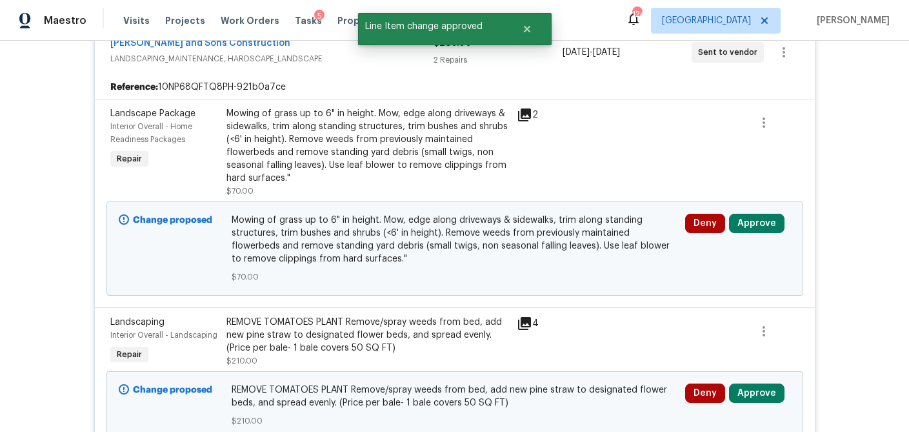
scroll to position [3752, 0]
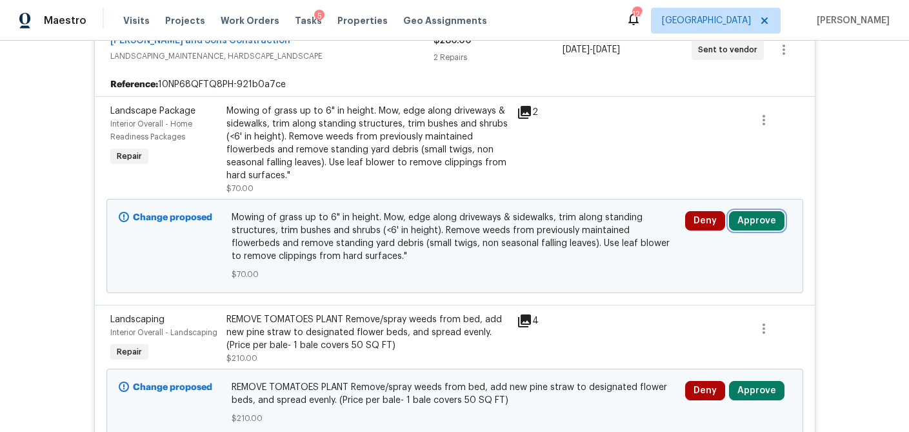
drag, startPoint x: 753, startPoint y: 227, endPoint x: 736, endPoint y: 230, distance: 17.6
click at [751, 227] on button "Approve" at bounding box center [757, 220] width 56 height 19
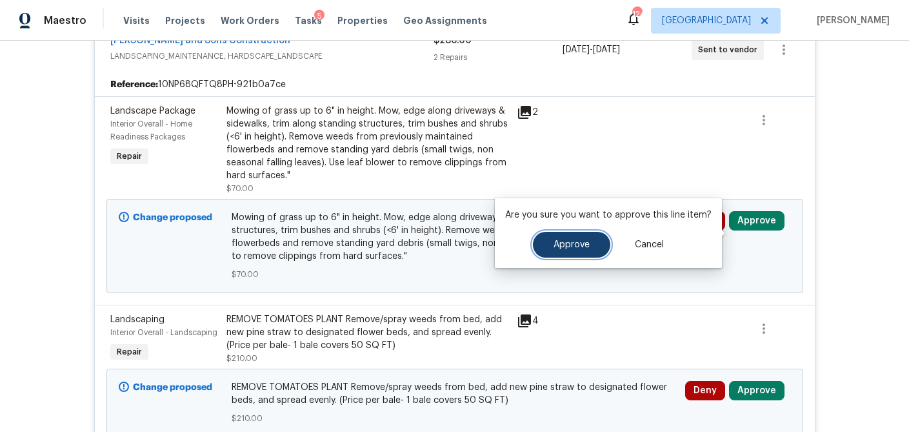
click at [594, 239] on button "Approve" at bounding box center [571, 245] width 77 height 26
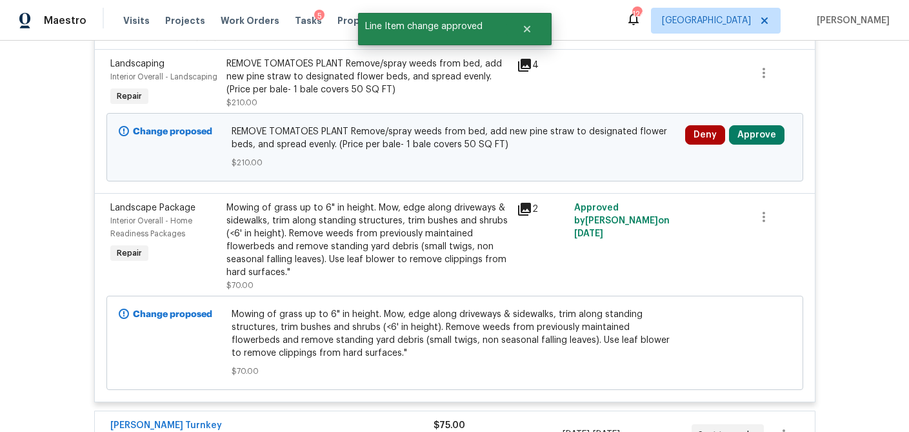
scroll to position [3805, 0]
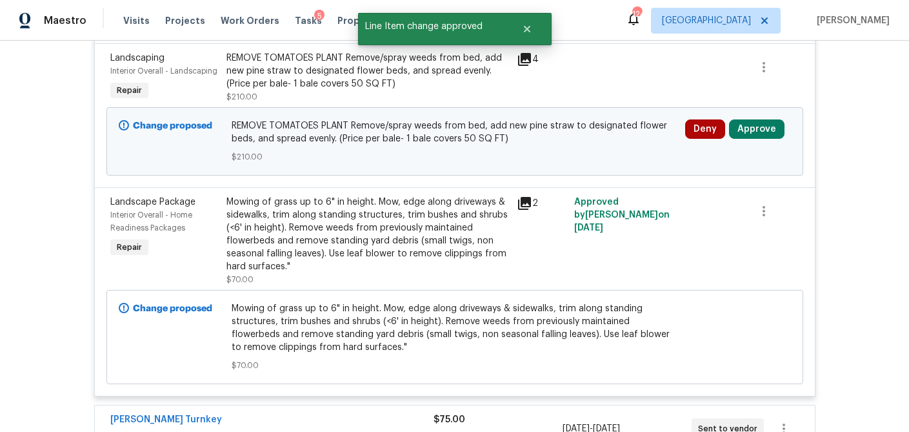
click at [760, 150] on div "Deny Approve" at bounding box center [739, 142] width 114 height 52
drag, startPoint x: 750, startPoint y: 146, endPoint x: 734, endPoint y: 146, distance: 15.5
click at [749, 139] on button "Approve" at bounding box center [757, 128] width 56 height 19
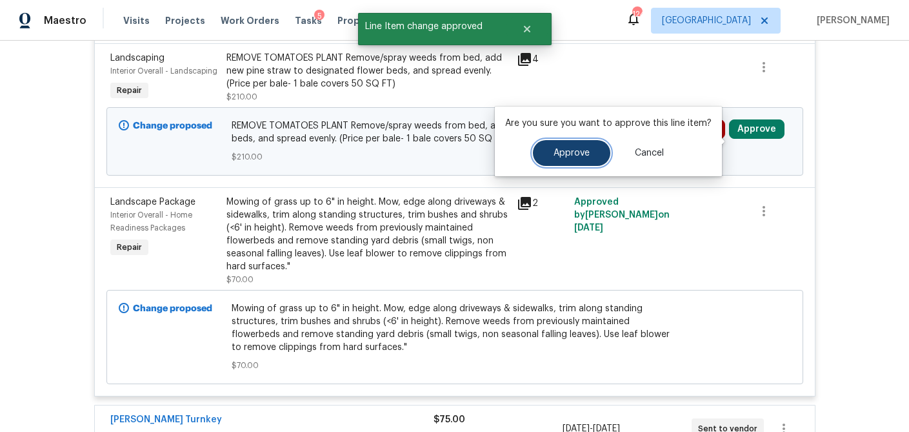
click at [591, 151] on button "Approve" at bounding box center [571, 153] width 77 height 26
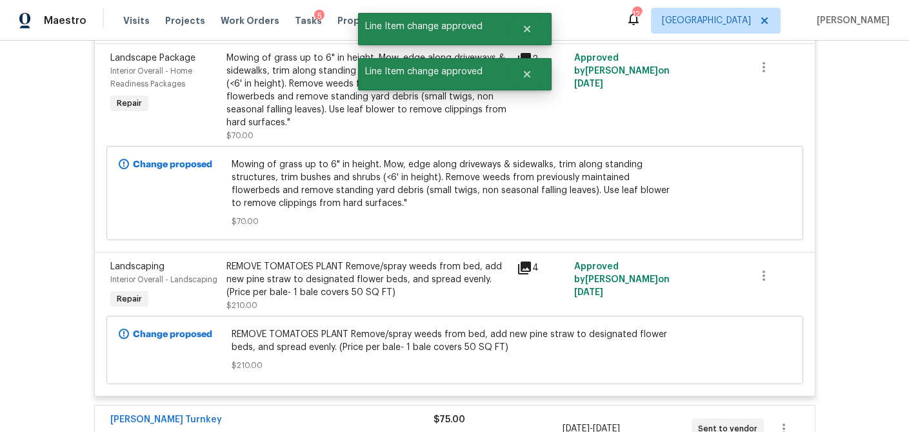
scroll to position [4039, 0]
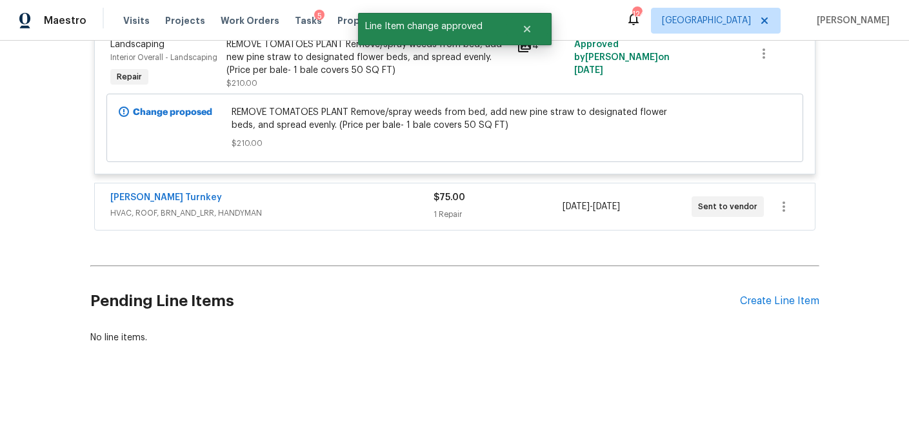
click at [575, 212] on span "10/1/2025 - 10/6/2025" at bounding box center [591, 206] width 57 height 13
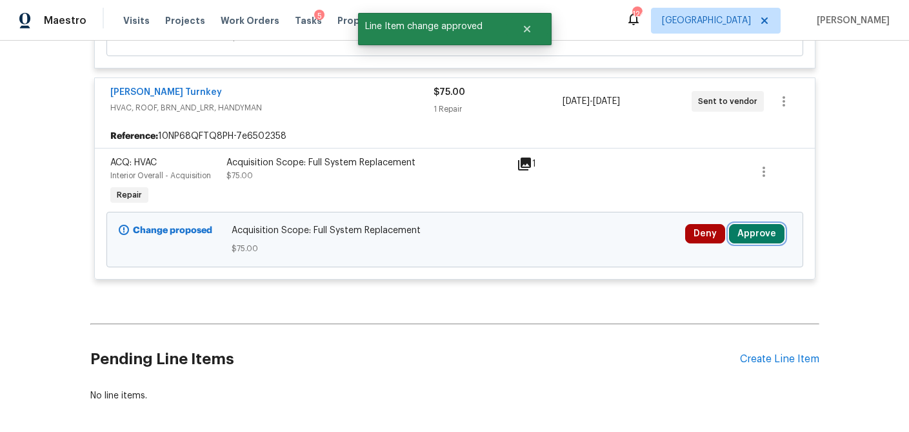
scroll to position [4133, 0]
click at [746, 243] on button "Approve" at bounding box center [757, 232] width 56 height 19
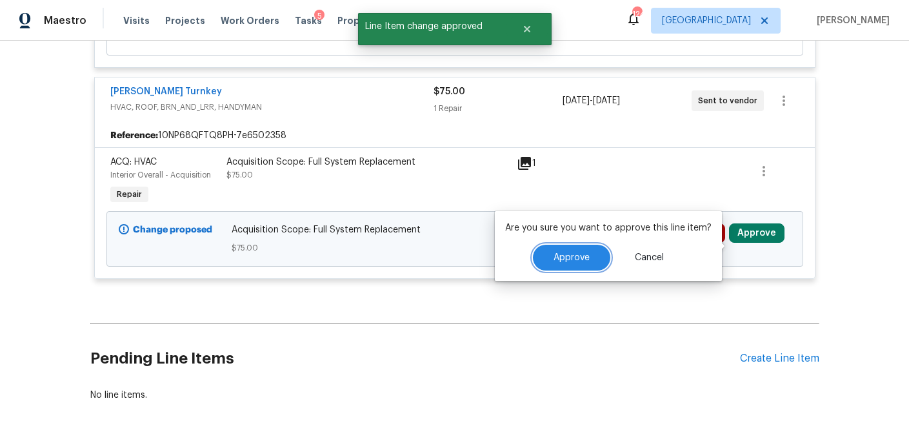
drag, startPoint x: 576, startPoint y: 252, endPoint x: 649, endPoint y: 201, distance: 88.5
click at [576, 252] on button "Approve" at bounding box center [571, 258] width 77 height 26
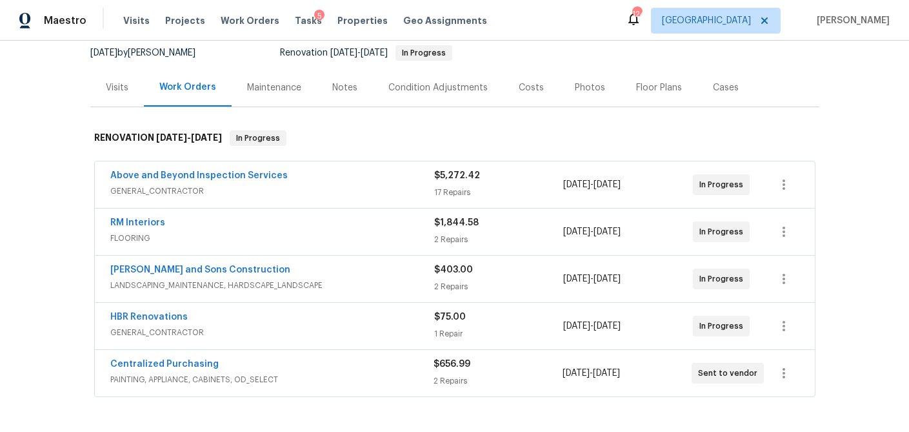
scroll to position [128, 0]
click at [515, 192] on div "17 Repairs" at bounding box center [499, 191] width 130 height 13
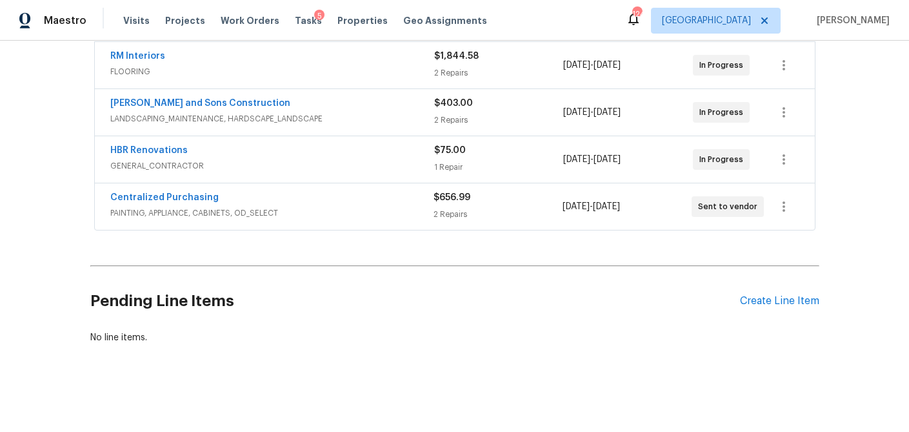
scroll to position [2192, 0]
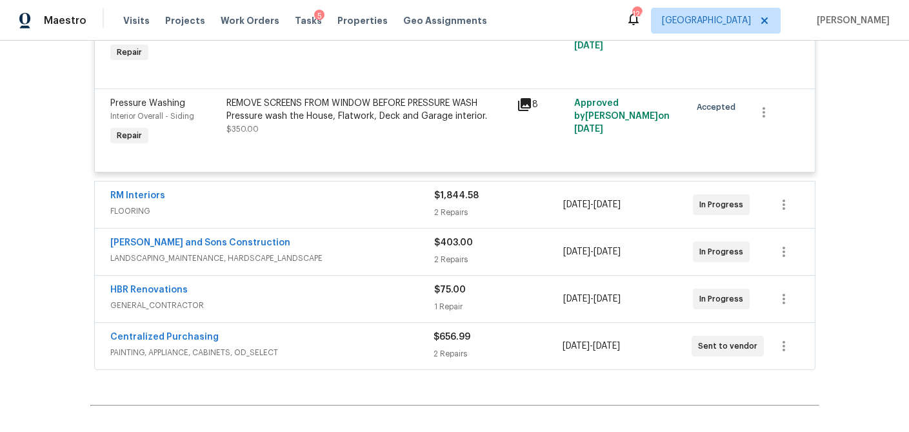
click at [500, 202] on div "$1,844.58" at bounding box center [499, 195] width 130 height 13
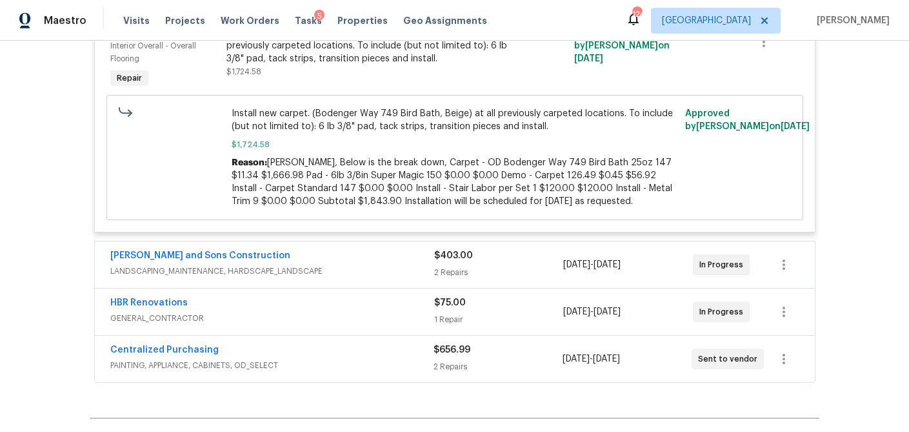
click at [494, 272] on div "$403.00 2 Repairs" at bounding box center [499, 264] width 130 height 31
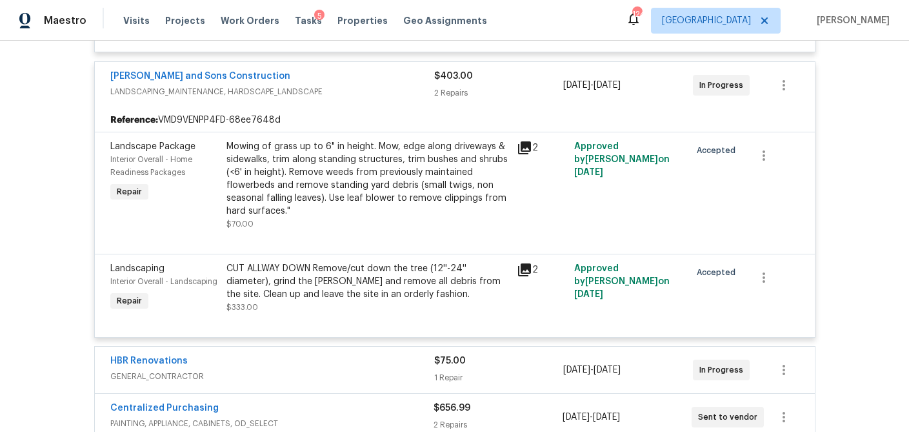
scroll to position [2718, 0]
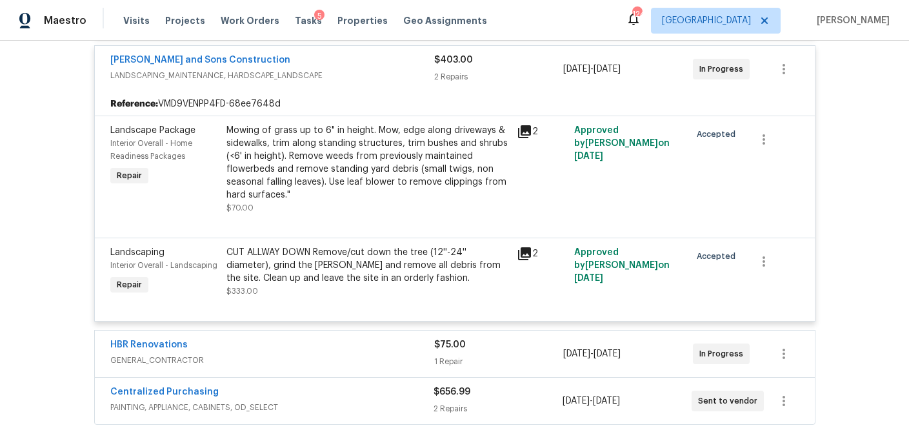
click at [487, 346] on div "$75.00" at bounding box center [499, 344] width 130 height 13
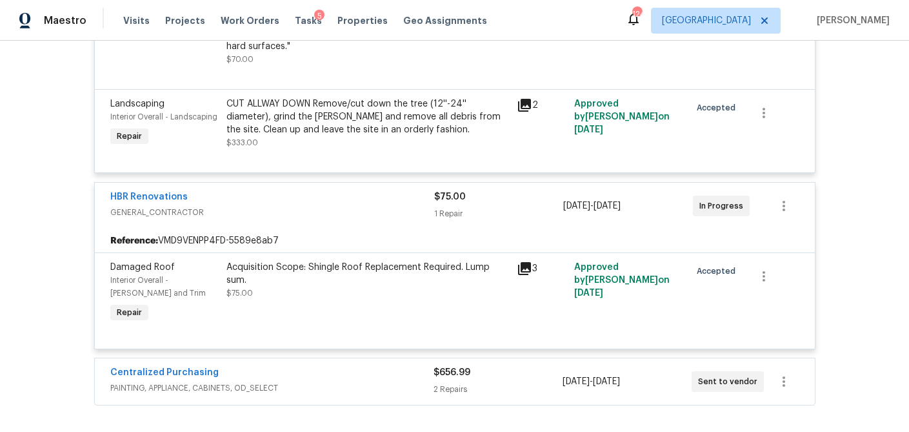
scroll to position [2945, 0]
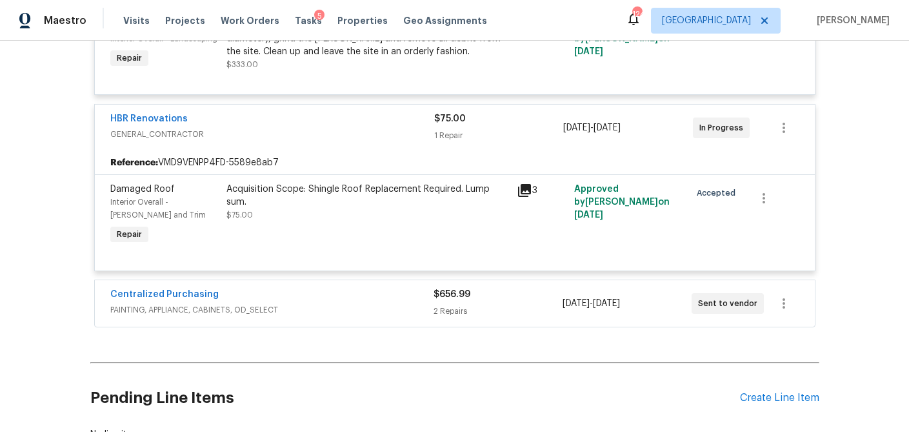
click at [493, 314] on div "2 Repairs" at bounding box center [498, 311] width 129 height 13
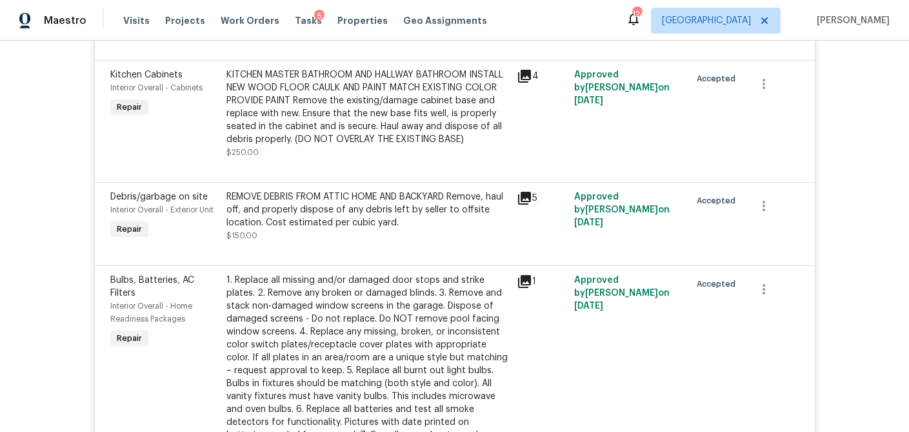
scroll to position [0, 0]
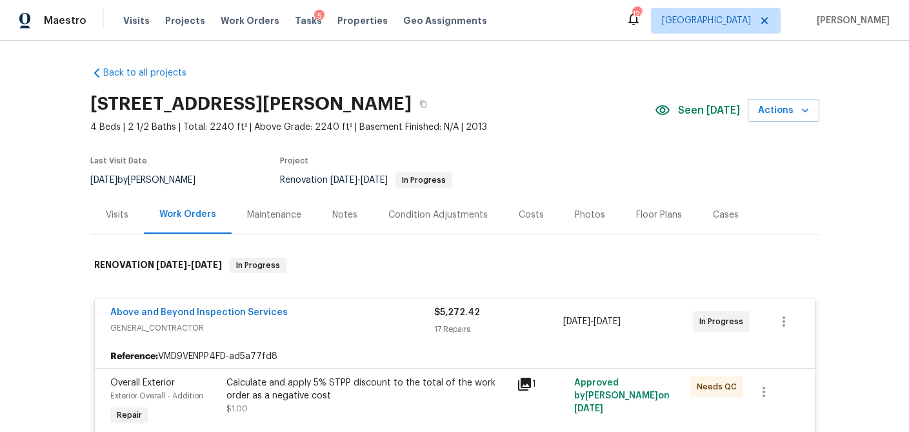
click at [527, 221] on div "Costs" at bounding box center [531, 215] width 56 height 38
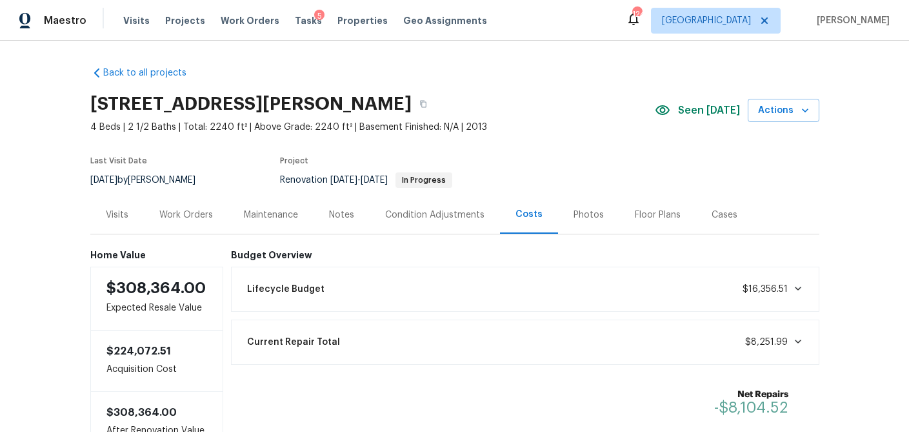
click at [116, 213] on div "Visits" at bounding box center [117, 214] width 23 height 13
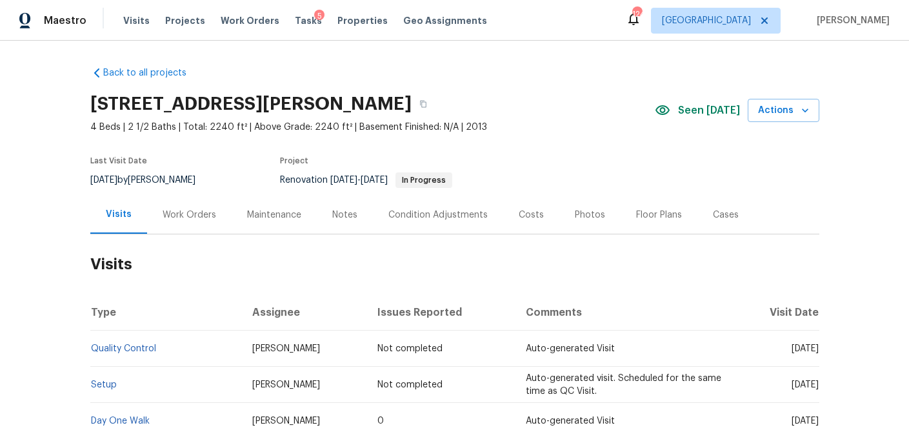
scroll to position [1, 0]
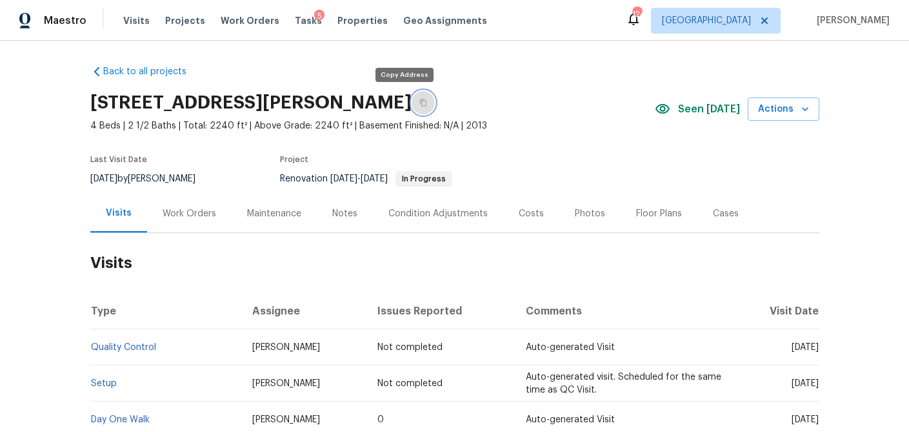
click at [420, 103] on icon "button" at bounding box center [424, 103] width 8 height 8
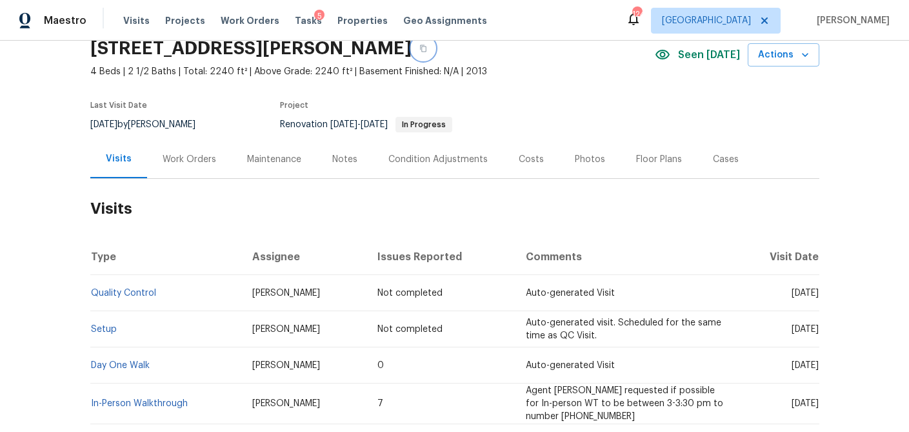
scroll to position [37, 0]
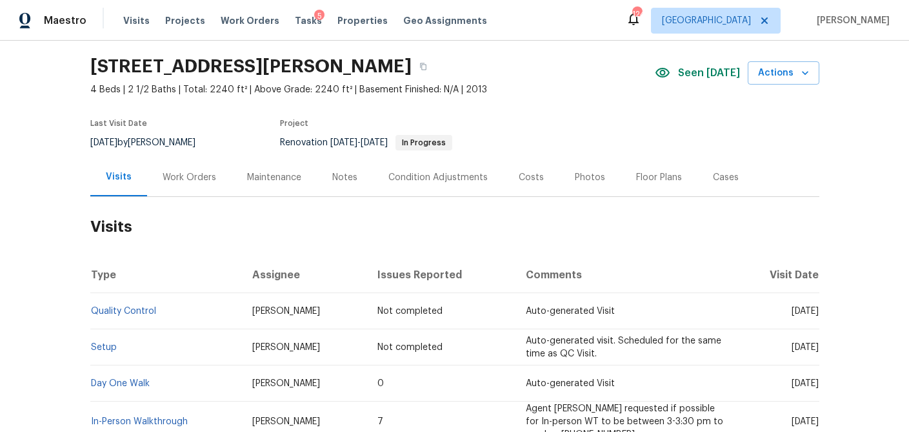
click at [185, 171] on div "Work Orders" at bounding box center [190, 177] width 54 height 13
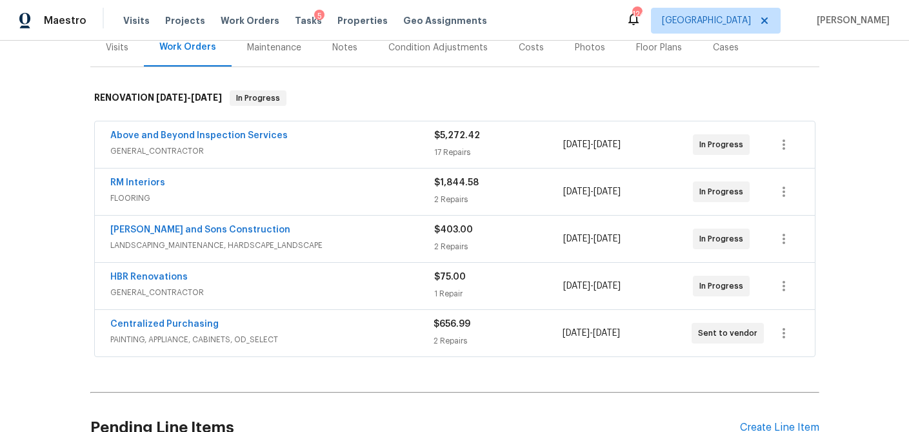
scroll to position [182, 0]
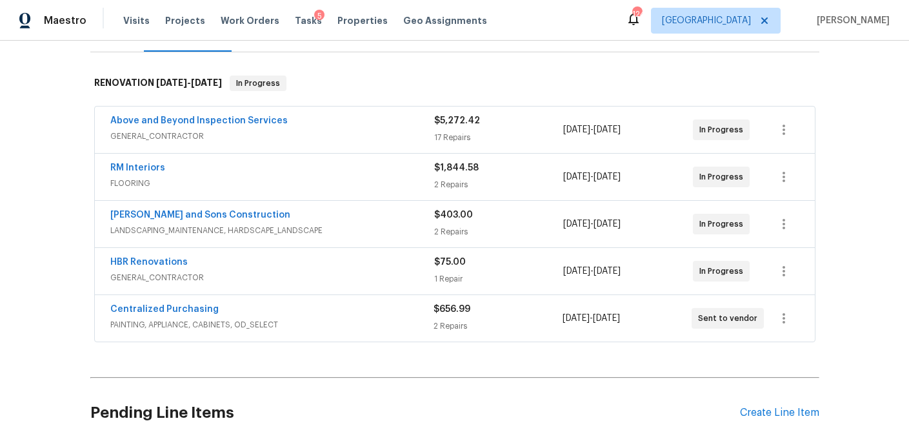
click at [225, 263] on div "HBR Renovations" at bounding box center [272, 263] width 324 height 15
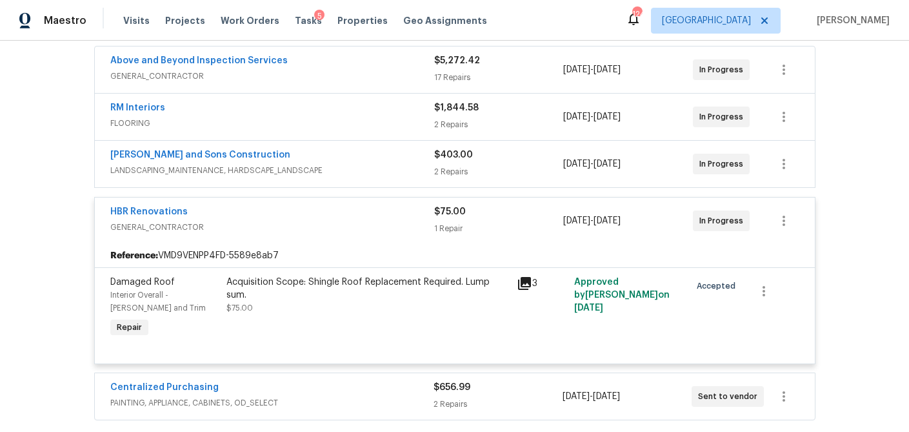
scroll to position [243, 0]
click at [525, 285] on icon at bounding box center [524, 282] width 15 height 15
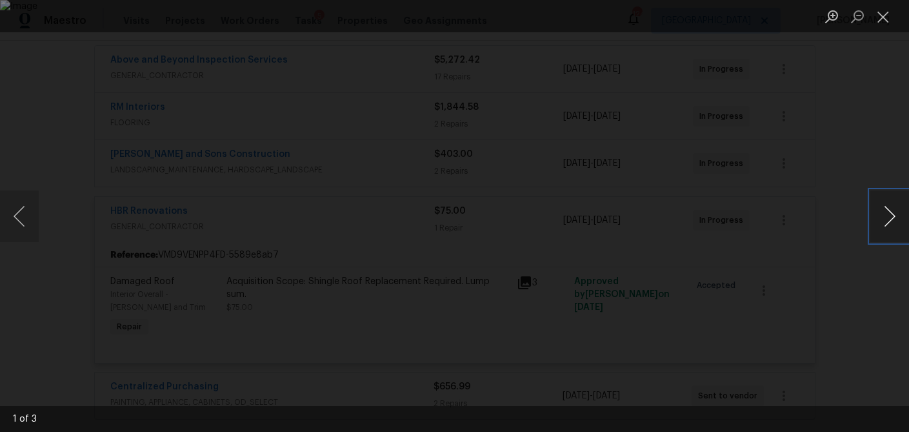
click at [887, 219] on button "Next image" at bounding box center [890, 216] width 39 height 52
drag, startPoint x: 880, startPoint y: 16, endPoint x: 867, endPoint y: 1, distance: 20.2
click at [880, 15] on button "Close lightbox" at bounding box center [884, 16] width 26 height 23
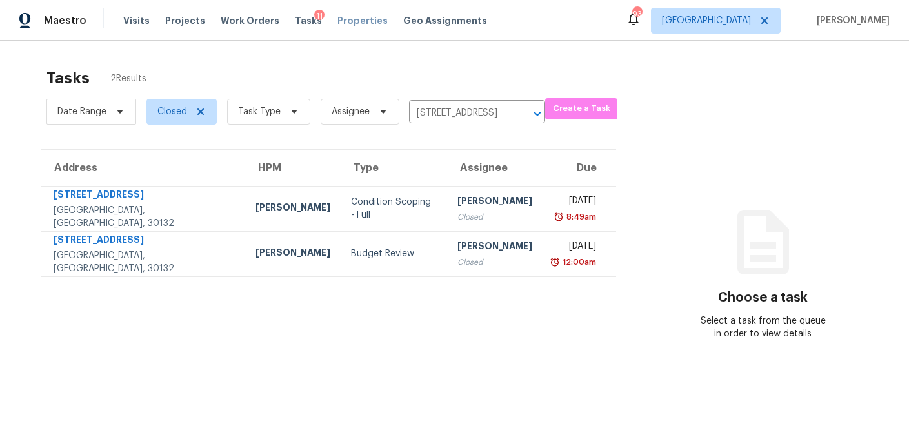
click at [349, 19] on span "Properties" at bounding box center [363, 20] width 50 height 13
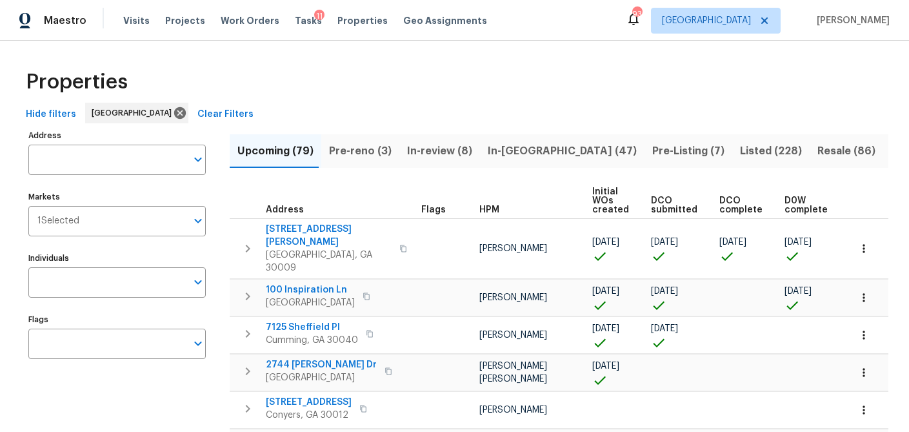
click at [195, 284] on icon "Open" at bounding box center [197, 281] width 15 height 15
type input "TYLER PAYNE"
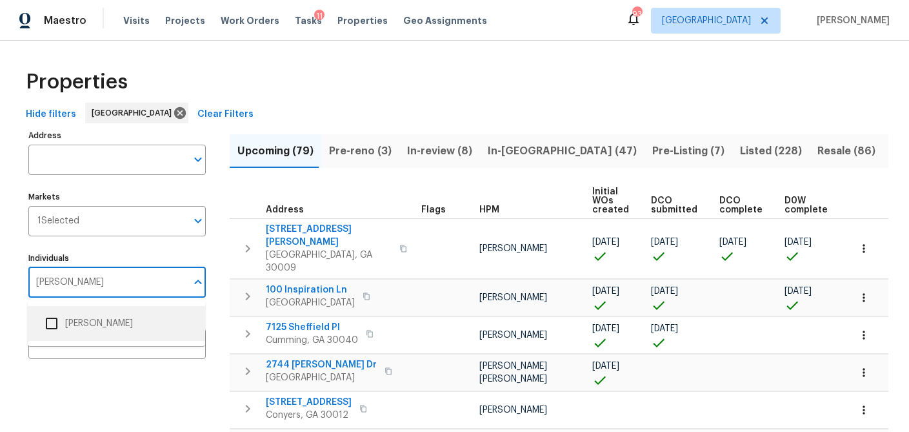
click at [50, 327] on input "checkbox" at bounding box center [51, 323] width 27 height 27
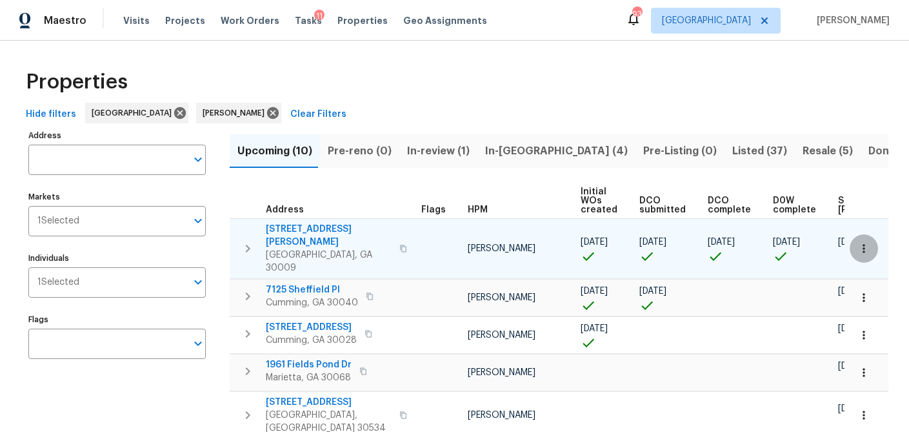
click at [865, 242] on icon "button" at bounding box center [864, 248] width 13 height 13
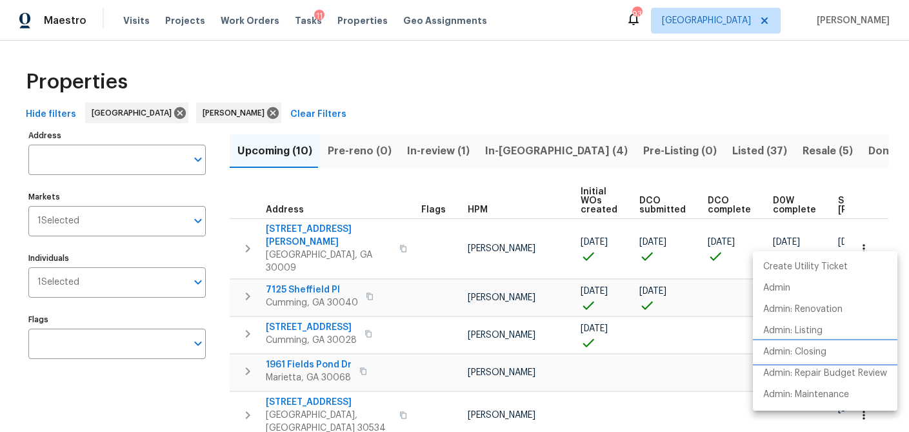
click at [807, 347] on p "Admin: Closing" at bounding box center [795, 352] width 63 height 14
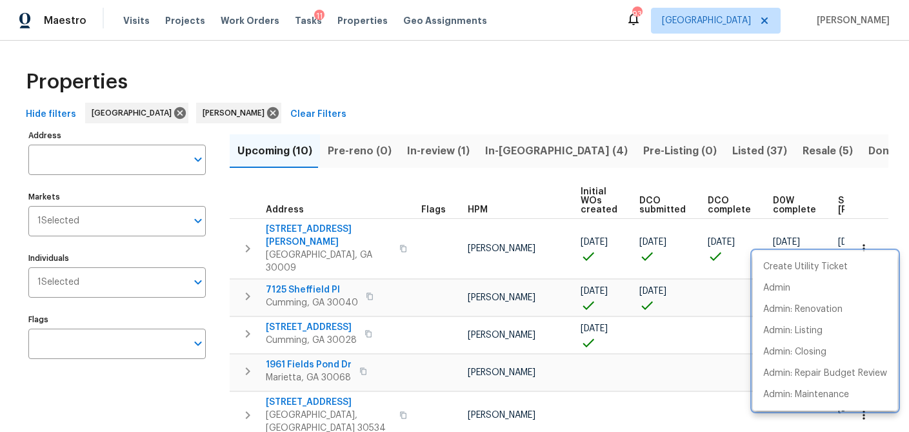
click at [611, 99] on div at bounding box center [454, 216] width 909 height 432
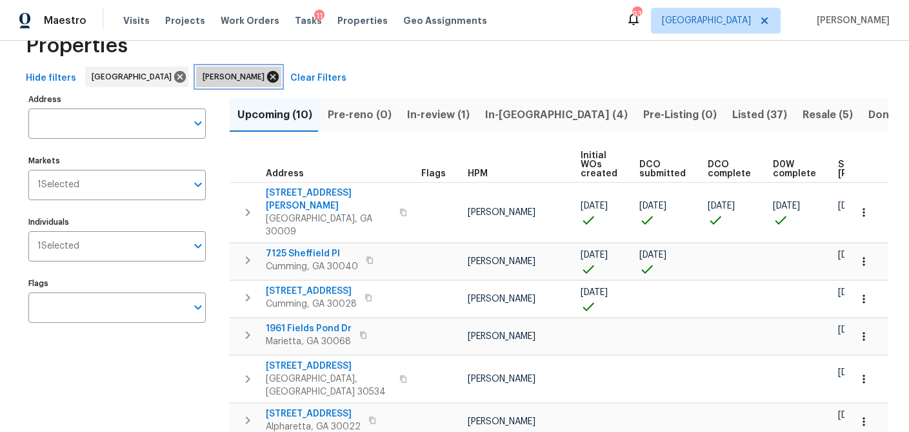
click at [267, 77] on icon at bounding box center [273, 77] width 12 height 12
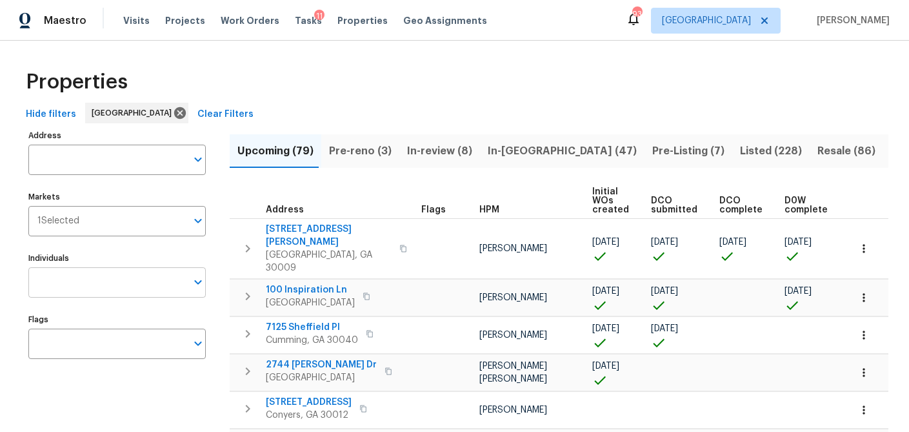
click at [114, 280] on input "Individuals" at bounding box center [107, 282] width 158 height 30
type input "juan lozano"
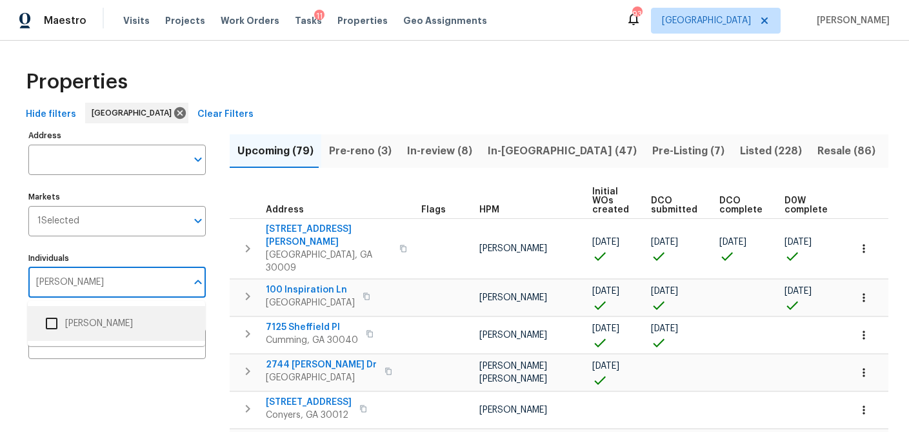
click at [53, 324] on input "checkbox" at bounding box center [51, 323] width 27 height 27
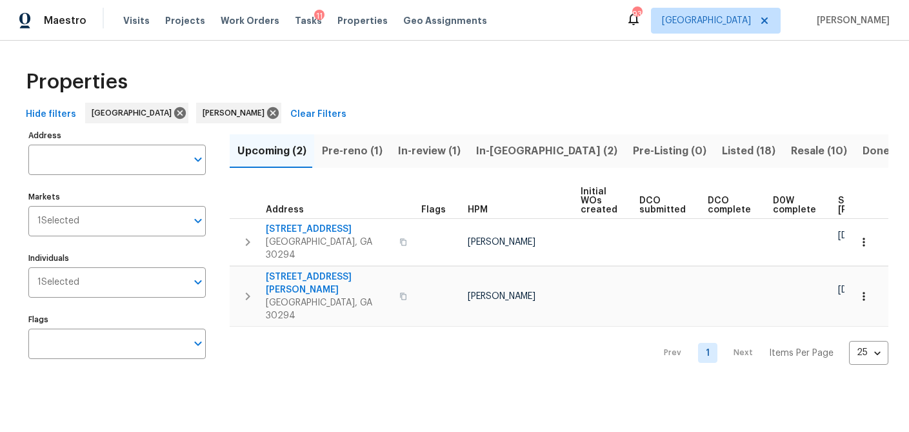
click at [338, 155] on span "Pre-reno (1)" at bounding box center [352, 151] width 61 height 18
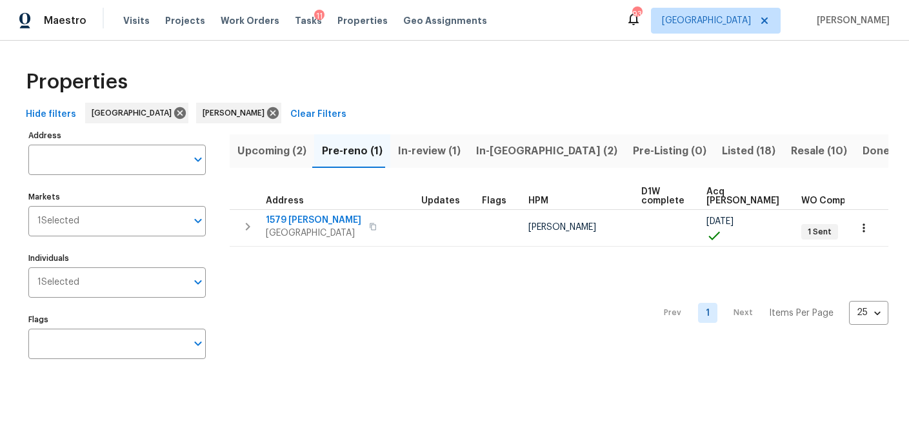
click at [268, 155] on span "Upcoming (2)" at bounding box center [272, 151] width 69 height 18
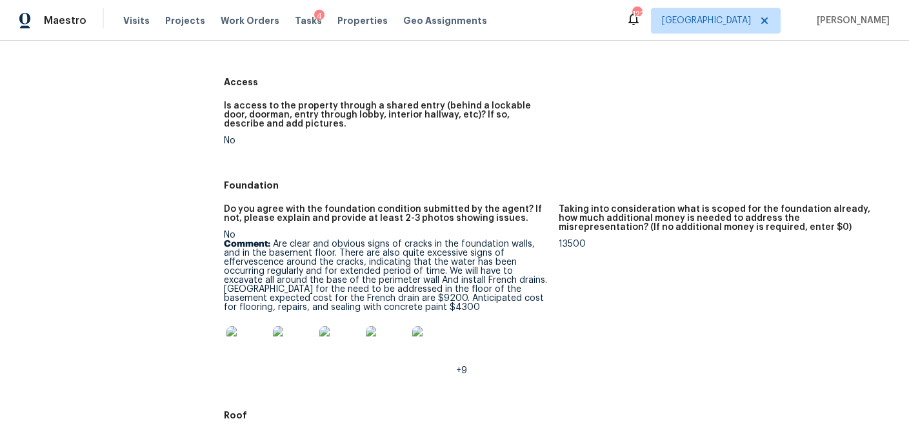
scroll to position [361, 0]
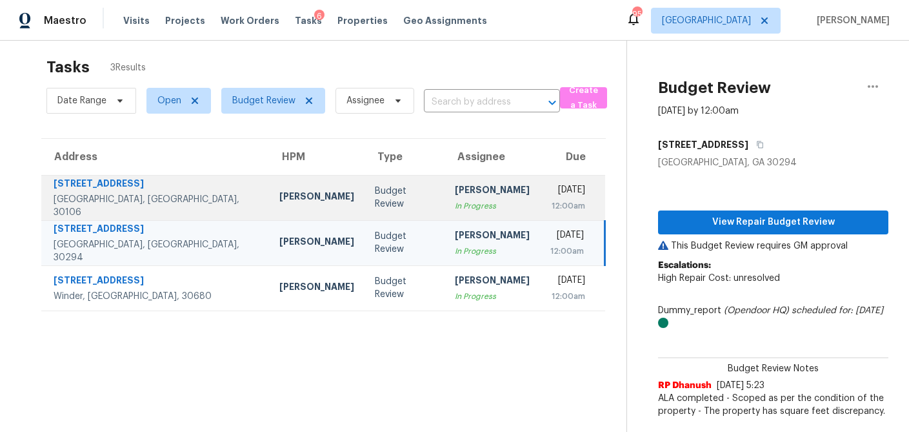
scroll to position [8, 0]
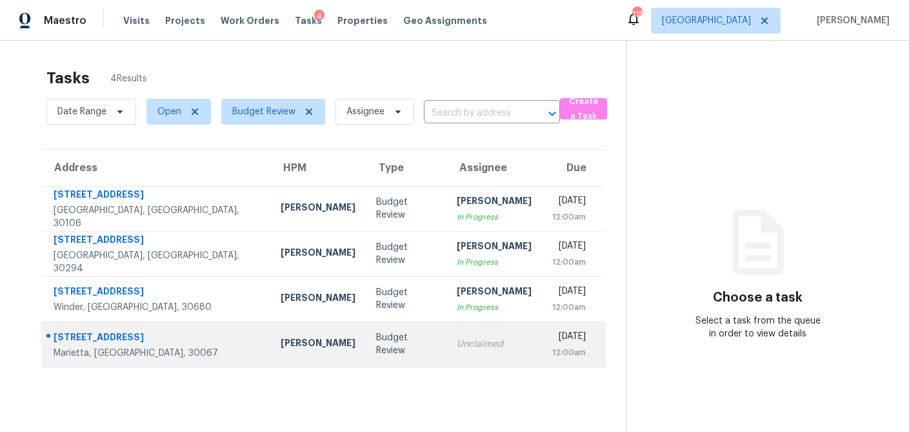
scroll to position [41, 0]
